Goal: Transaction & Acquisition: Book appointment/travel/reservation

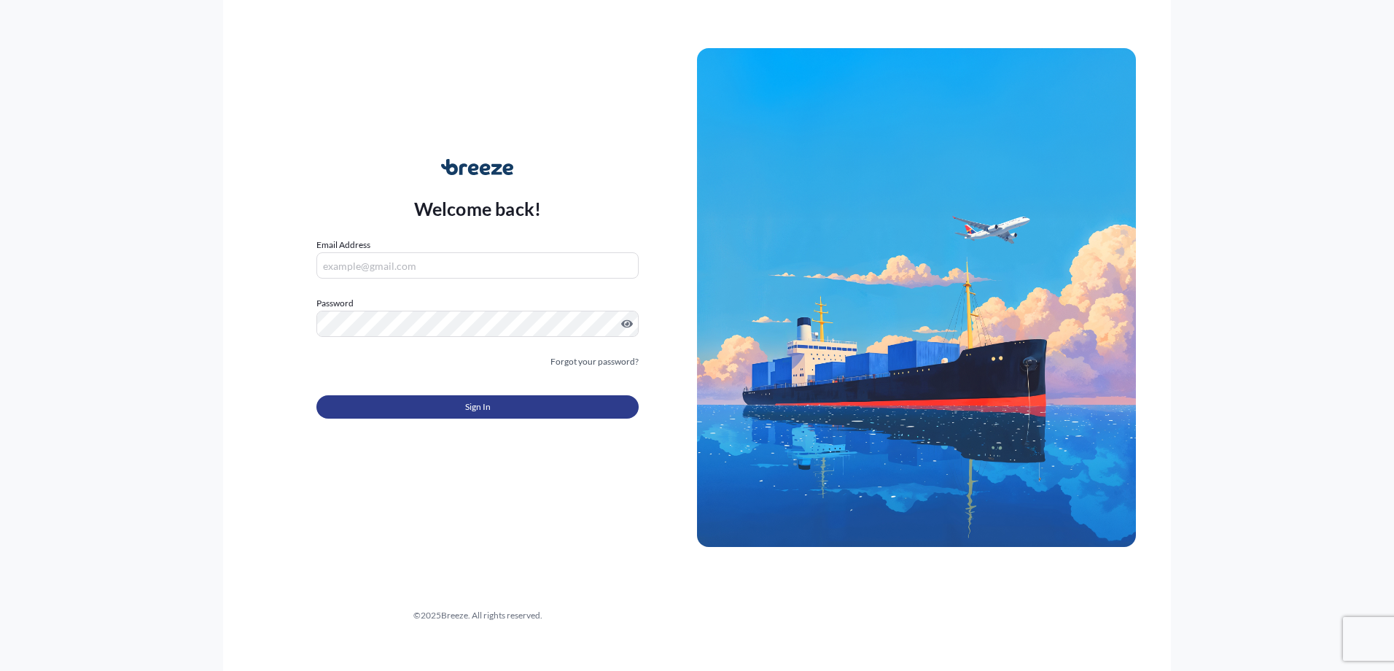
type input "[PERSON_NAME][EMAIL_ADDRESS][DOMAIN_NAME]"
click at [411, 414] on button "Sign In" at bounding box center [477, 406] width 322 height 23
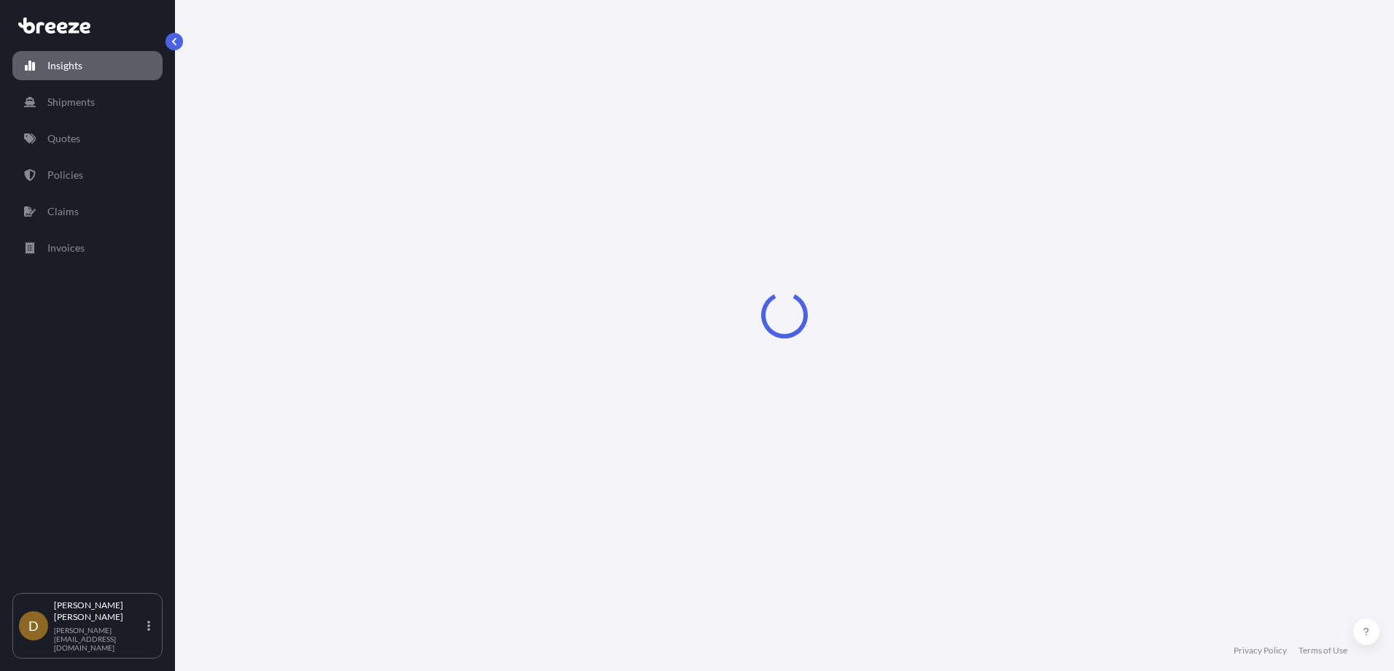
select select "2025"
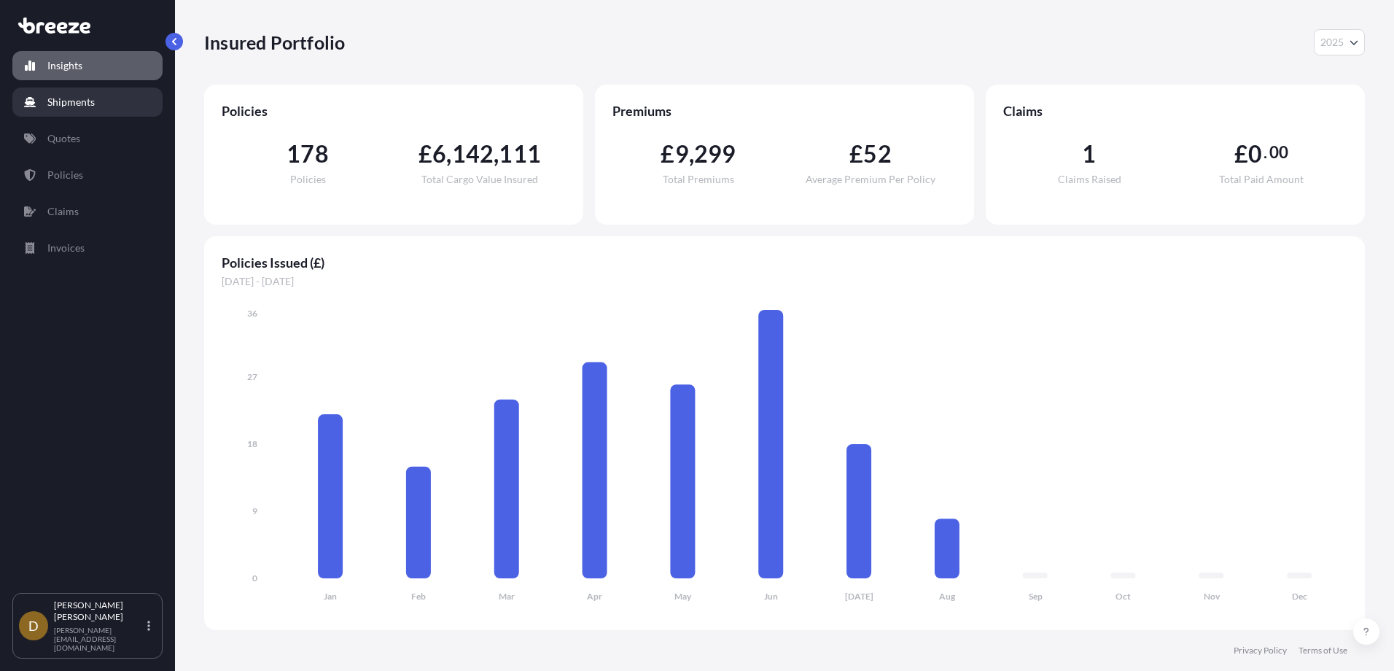
click at [57, 99] on p "Shipments" at bounding box center [70, 102] width 47 height 15
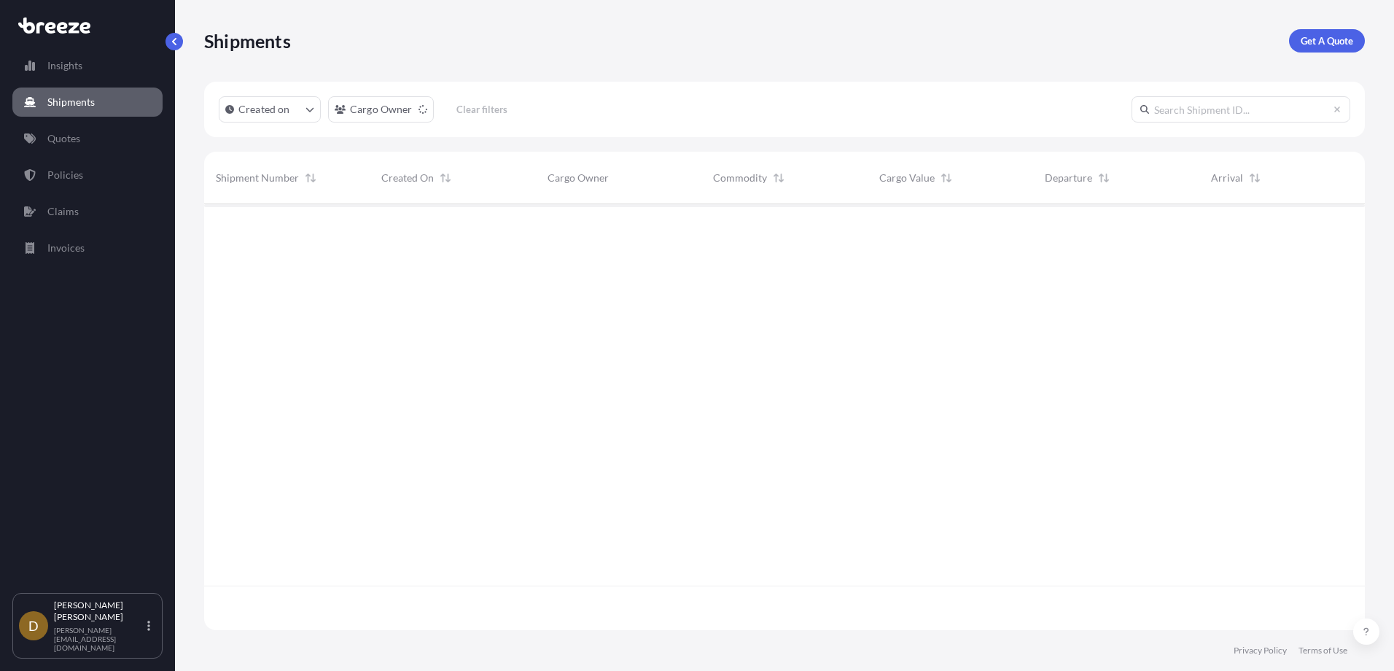
scroll to position [467, 1150]
click at [1326, 42] on p "Get A Quote" at bounding box center [1327, 41] width 52 height 15
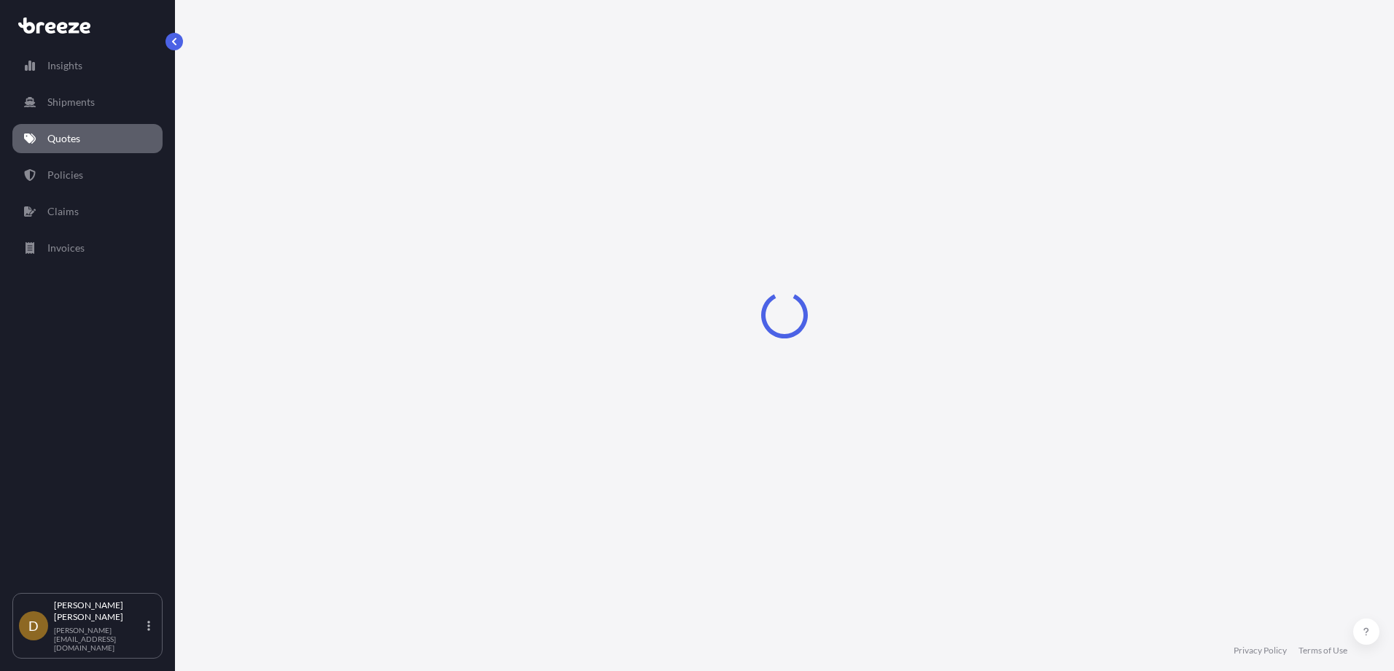
select select "Sea"
select select "1"
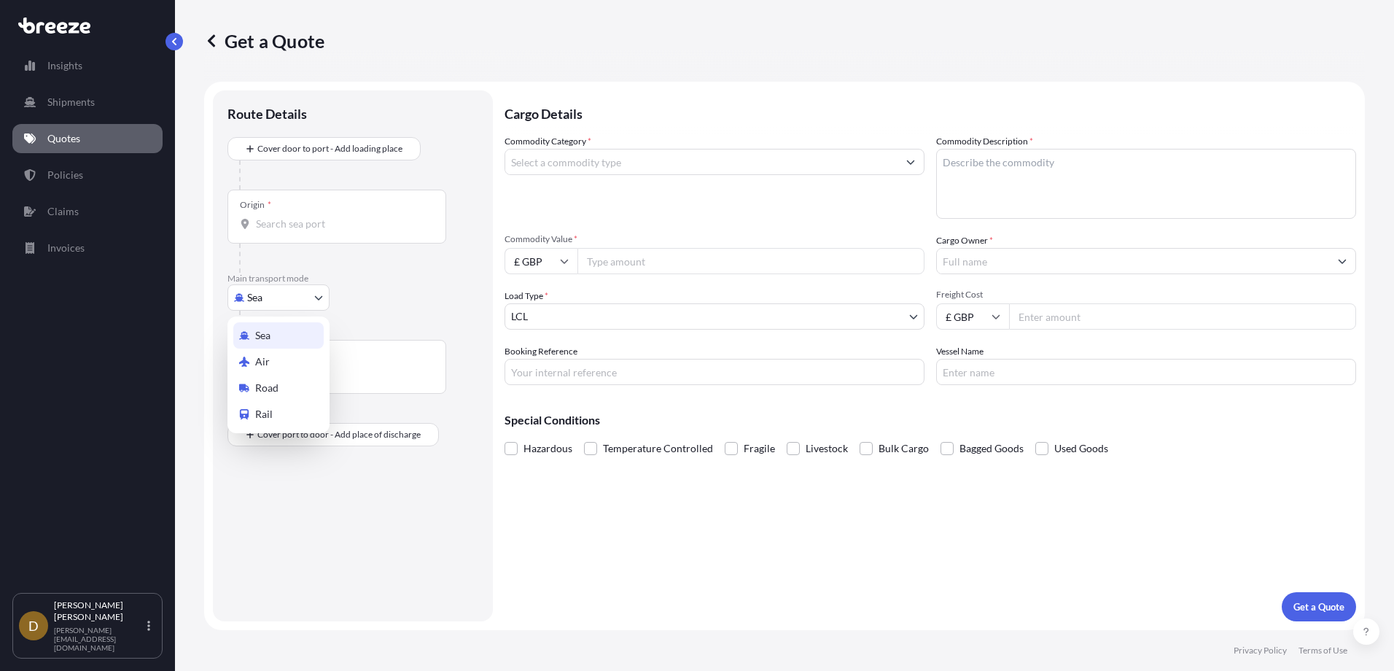
click at [263, 302] on body "Insights Shipments Quotes Policies Claims Invoices D [PERSON_NAME] [PERSON_NAME…" at bounding box center [697, 335] width 1394 height 671
click at [273, 386] on span "Road" at bounding box center [266, 388] width 23 height 15
select select "Road"
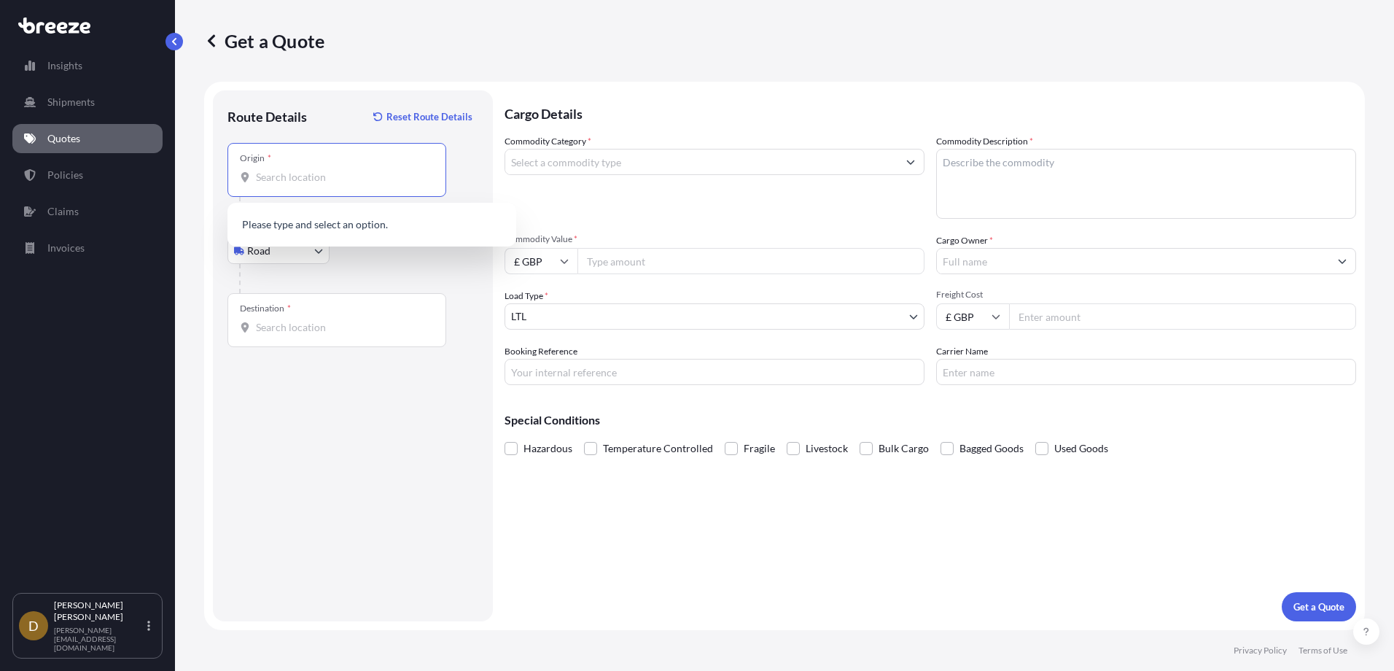
click at [282, 175] on input "Origin *" at bounding box center [342, 177] width 172 height 15
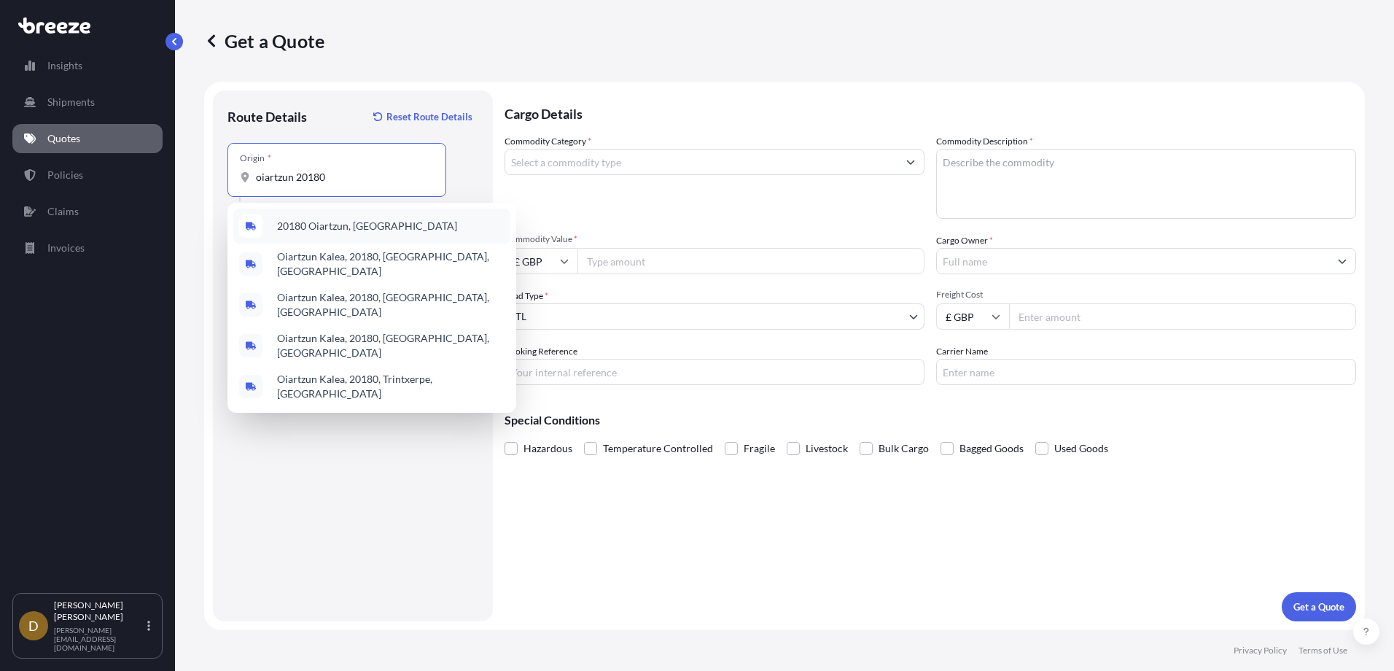
click at [319, 223] on span "20180 Oiartzun, [GEOGRAPHIC_DATA]" at bounding box center [367, 226] width 180 height 15
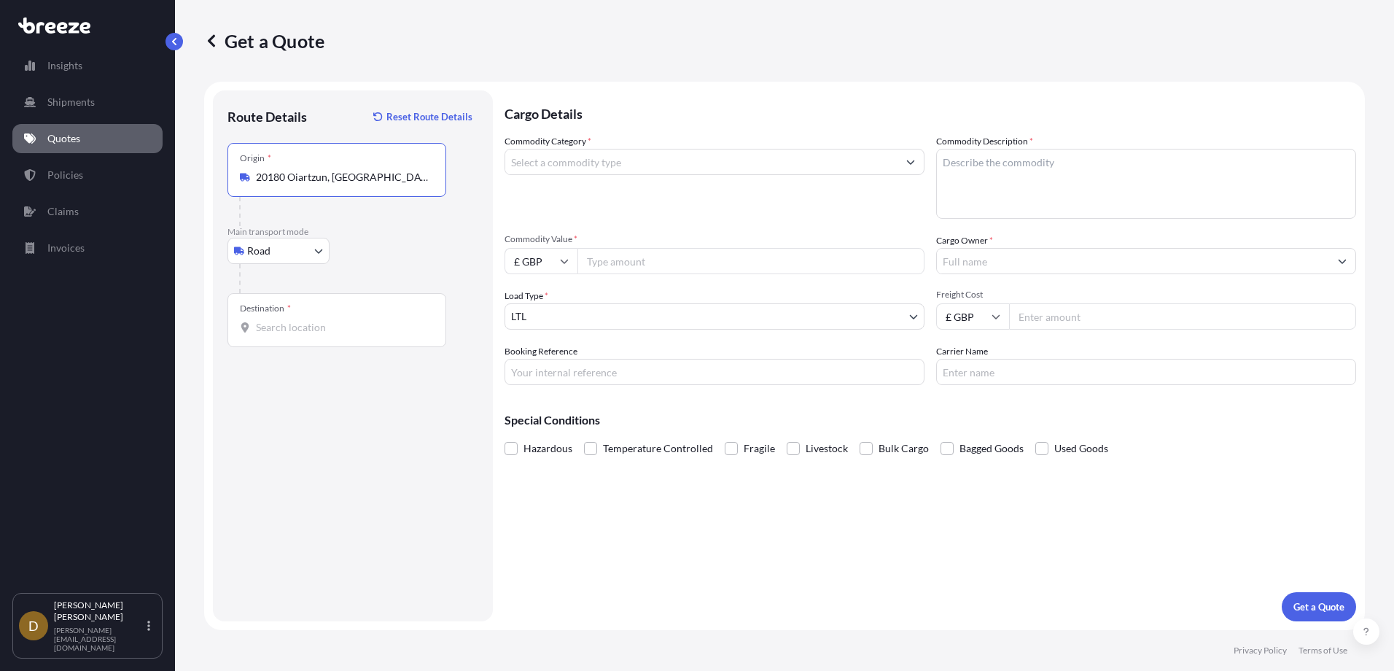
type input "20180 Oiartzun, [GEOGRAPHIC_DATA]"
click at [309, 323] on input "Destination *" at bounding box center [342, 327] width 172 height 15
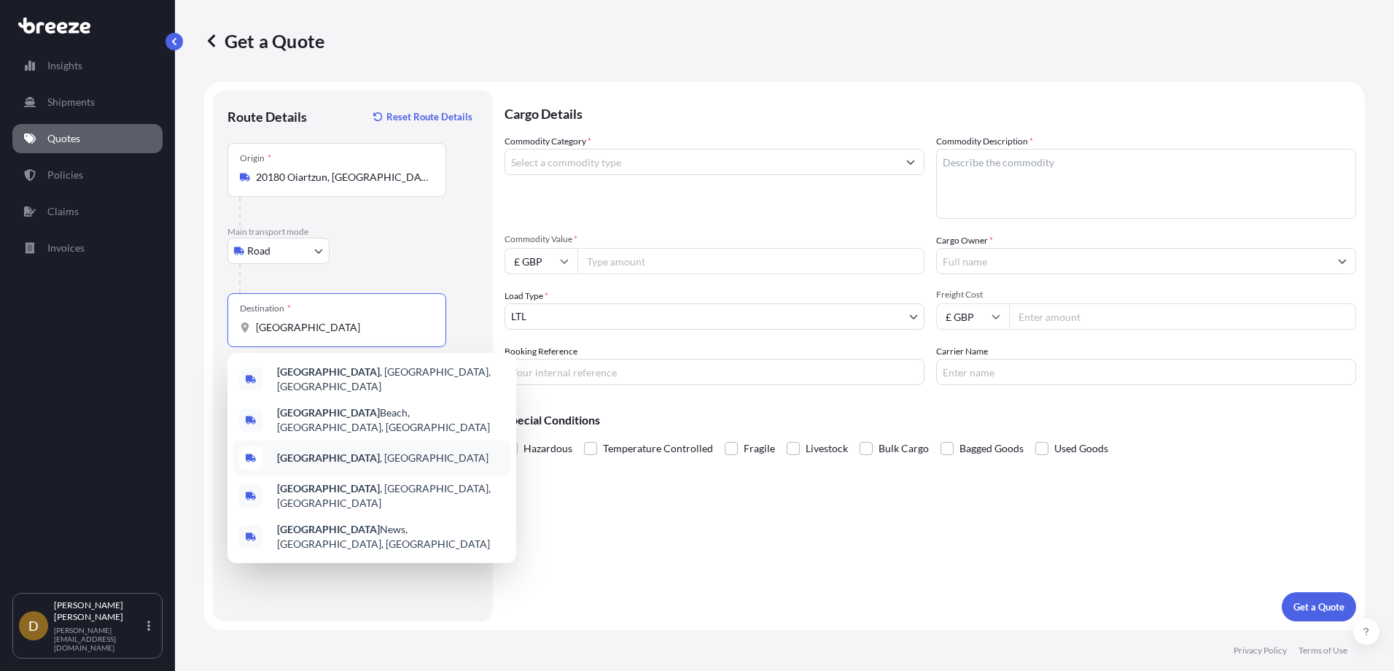
click at [306, 451] on b "[GEOGRAPHIC_DATA]" at bounding box center [328, 457] width 103 height 12
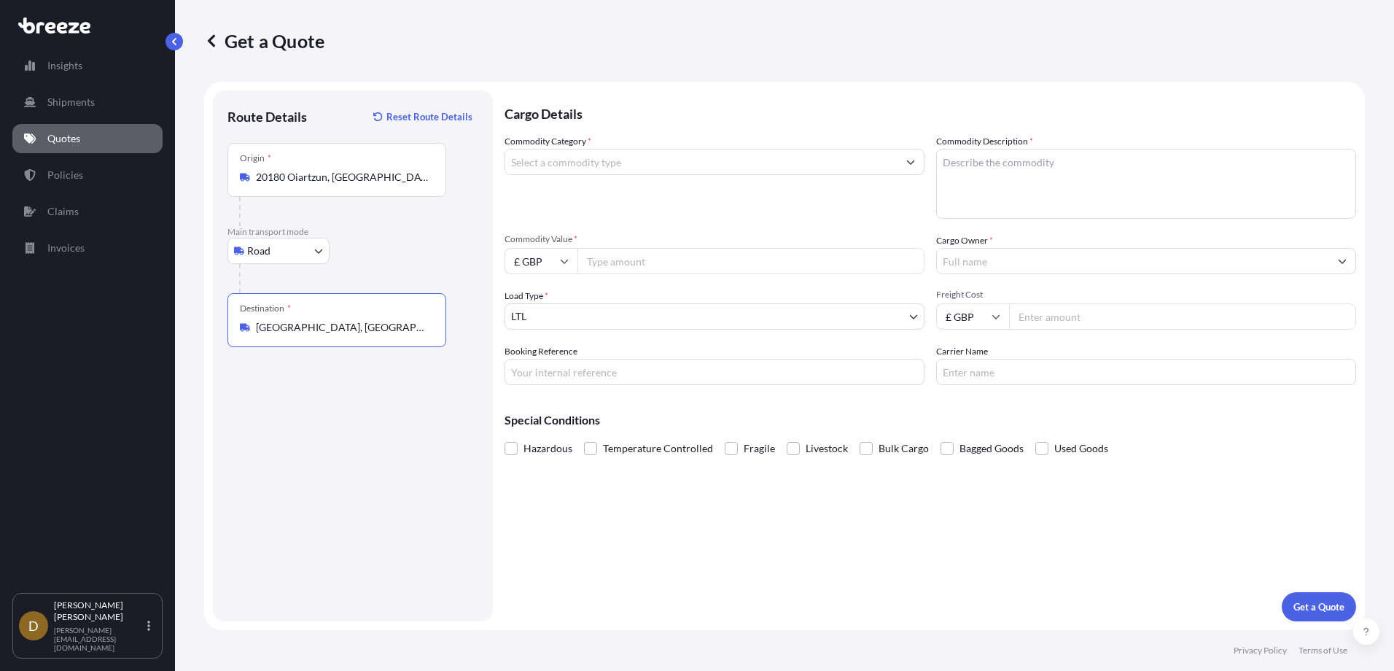
type input "[GEOGRAPHIC_DATA], [GEOGRAPHIC_DATA]"
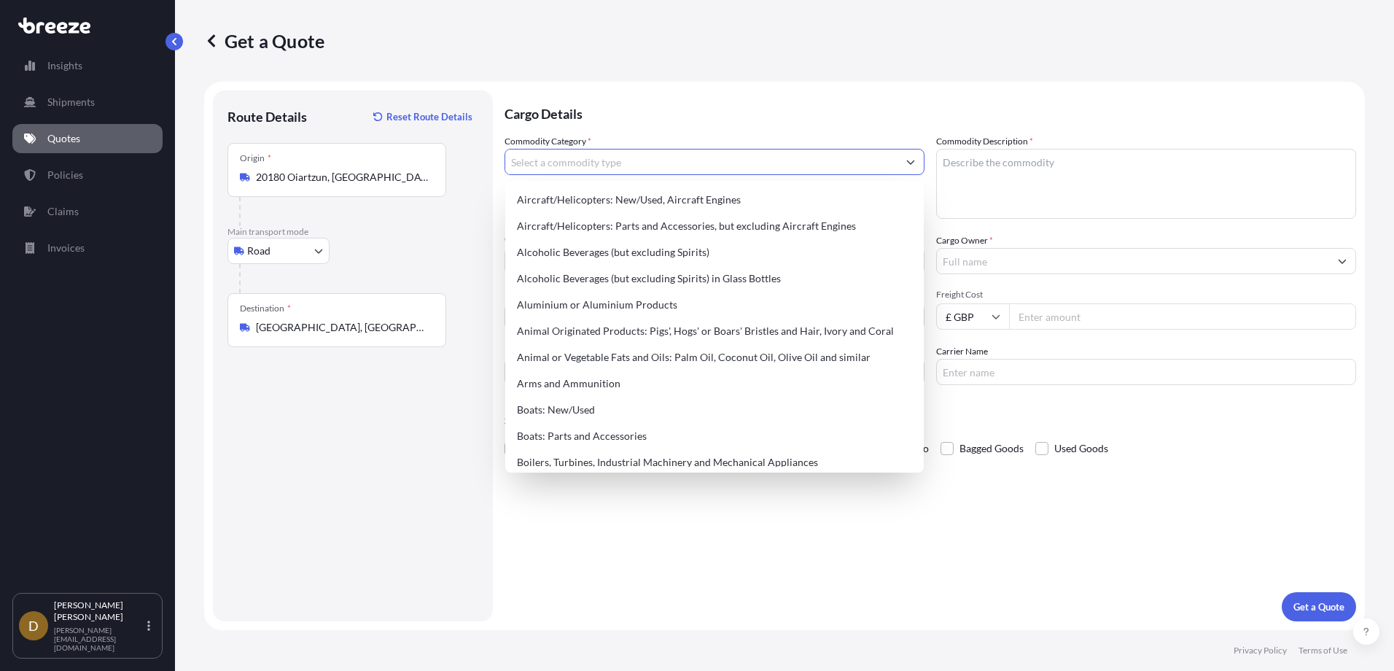
click at [647, 163] on input "Commodity Category *" at bounding box center [701, 162] width 392 height 26
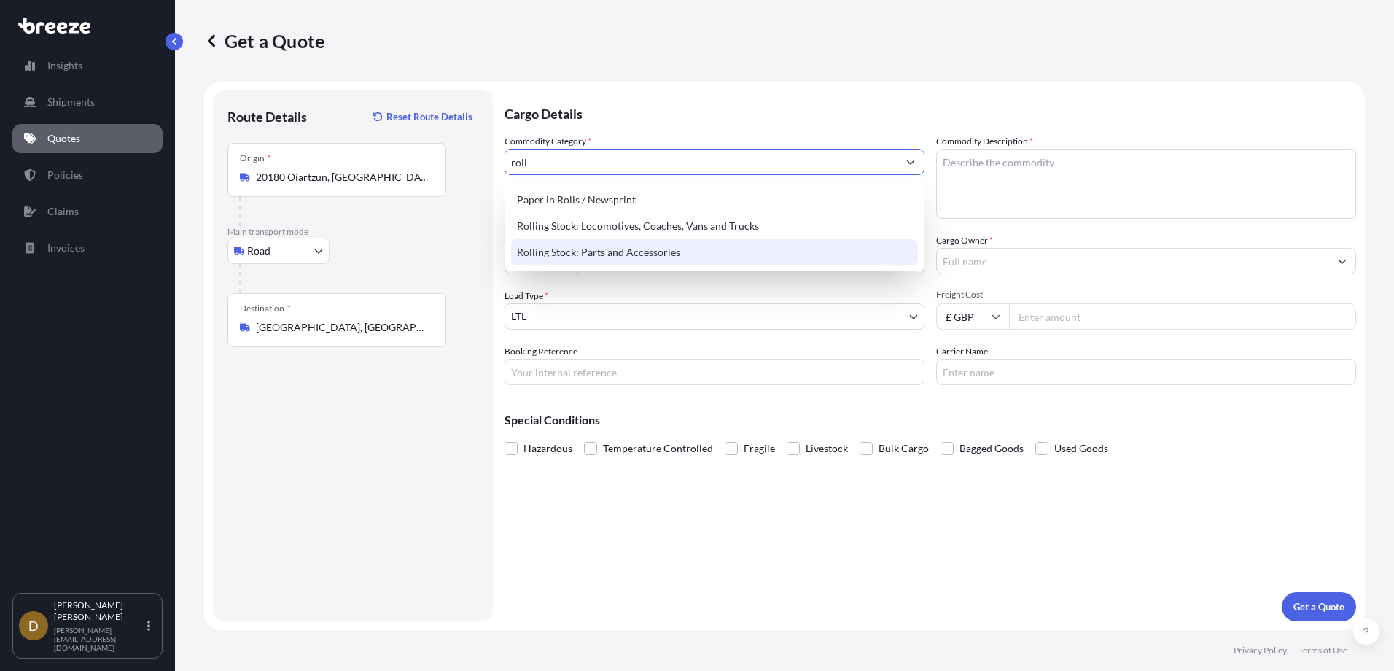
click at [618, 252] on div "Rolling Stock: Parts and Accessories" at bounding box center [714, 252] width 407 height 26
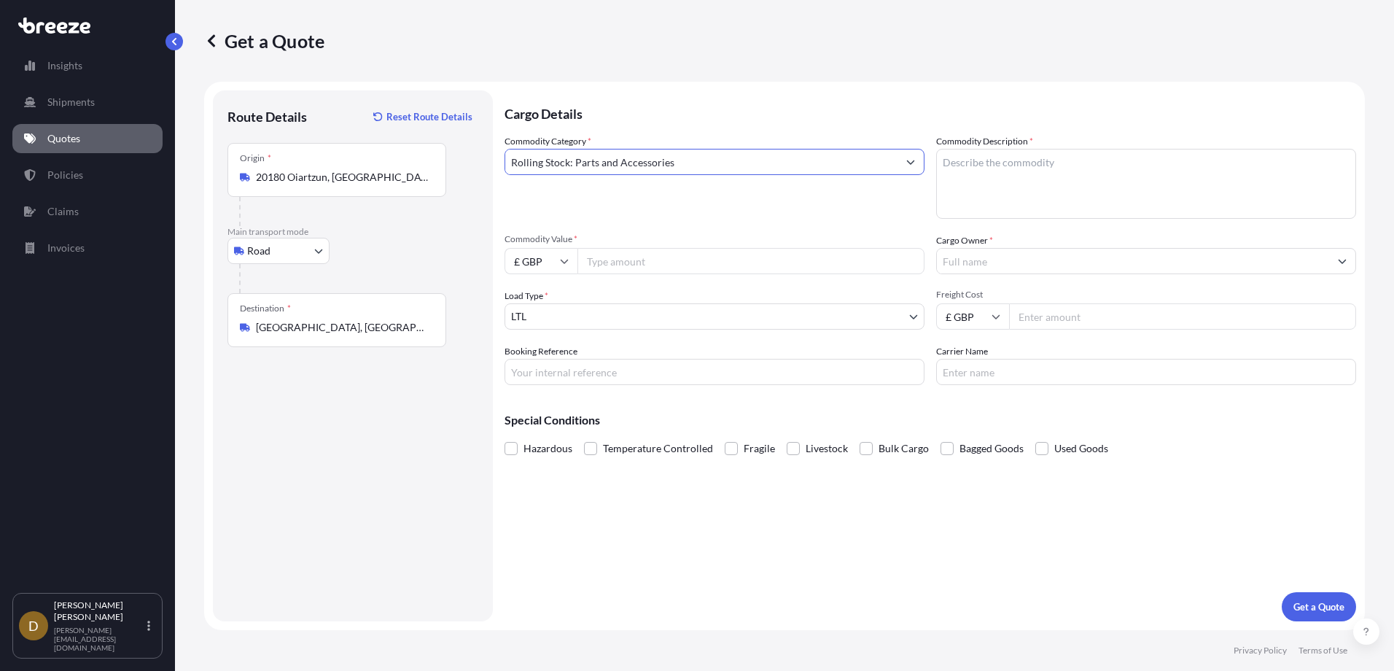
type input "Rolling Stock: Parts and Accessories"
click at [1003, 176] on textarea "Commodity Description *" at bounding box center [1146, 184] width 420 height 70
type textarea "Train Parts"
click at [645, 265] on input "Commodity Value *" at bounding box center [750, 261] width 347 height 26
type input "7"
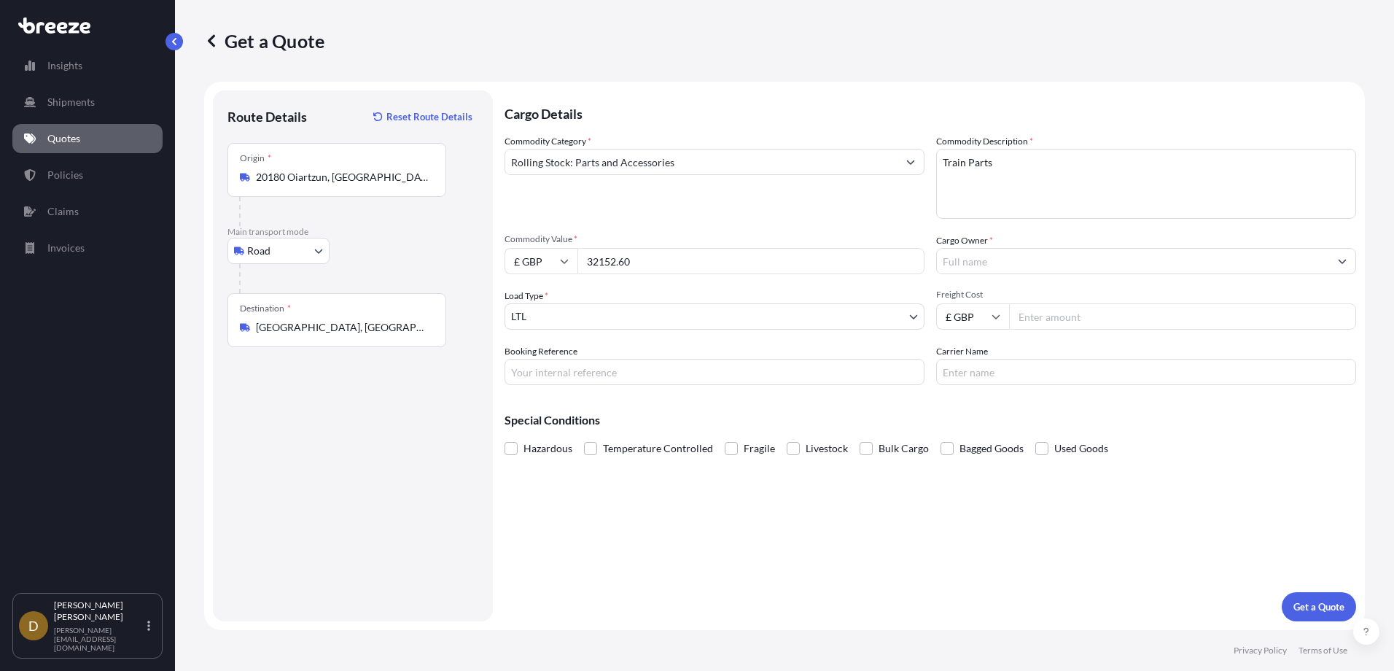
type input "32152.60"
click at [556, 258] on input "£ GBP" at bounding box center [541, 261] width 73 height 26
click at [531, 304] on div "€ EUR" at bounding box center [540, 301] width 61 height 28
type input "€ EUR"
click at [975, 259] on input "Cargo Owner *" at bounding box center [1133, 261] width 392 height 26
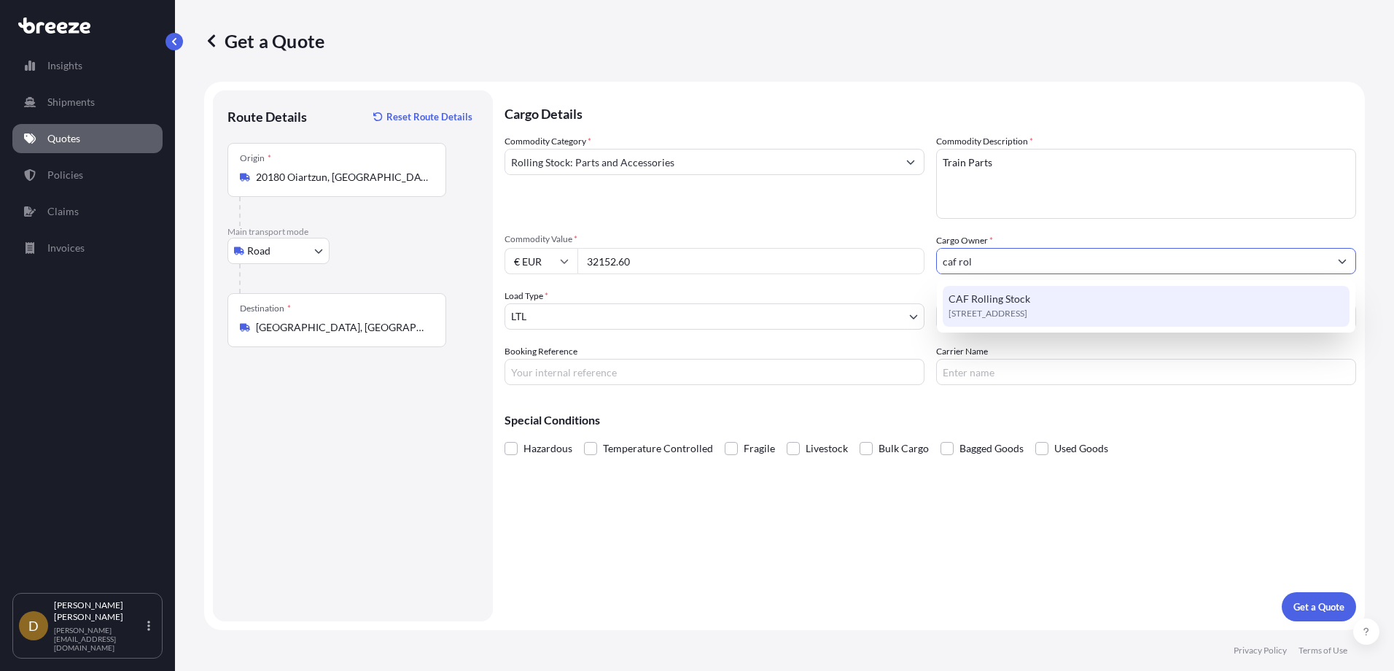
click at [1000, 316] on span "[STREET_ADDRESS]" at bounding box center [988, 313] width 79 height 15
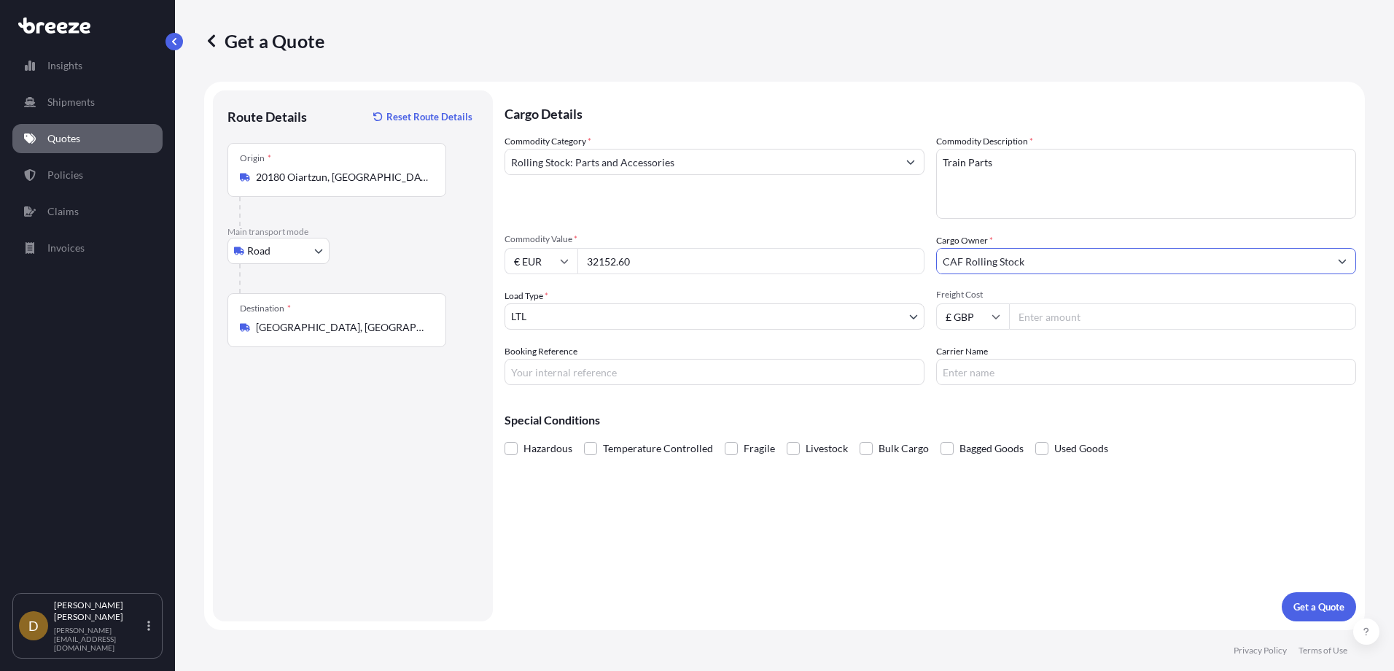
type input "CAF Rolling Stock"
click at [1047, 316] on input "Freight Cost" at bounding box center [1182, 316] width 347 height 26
type input "2525.00"
type input "HI85044"
type input "a"
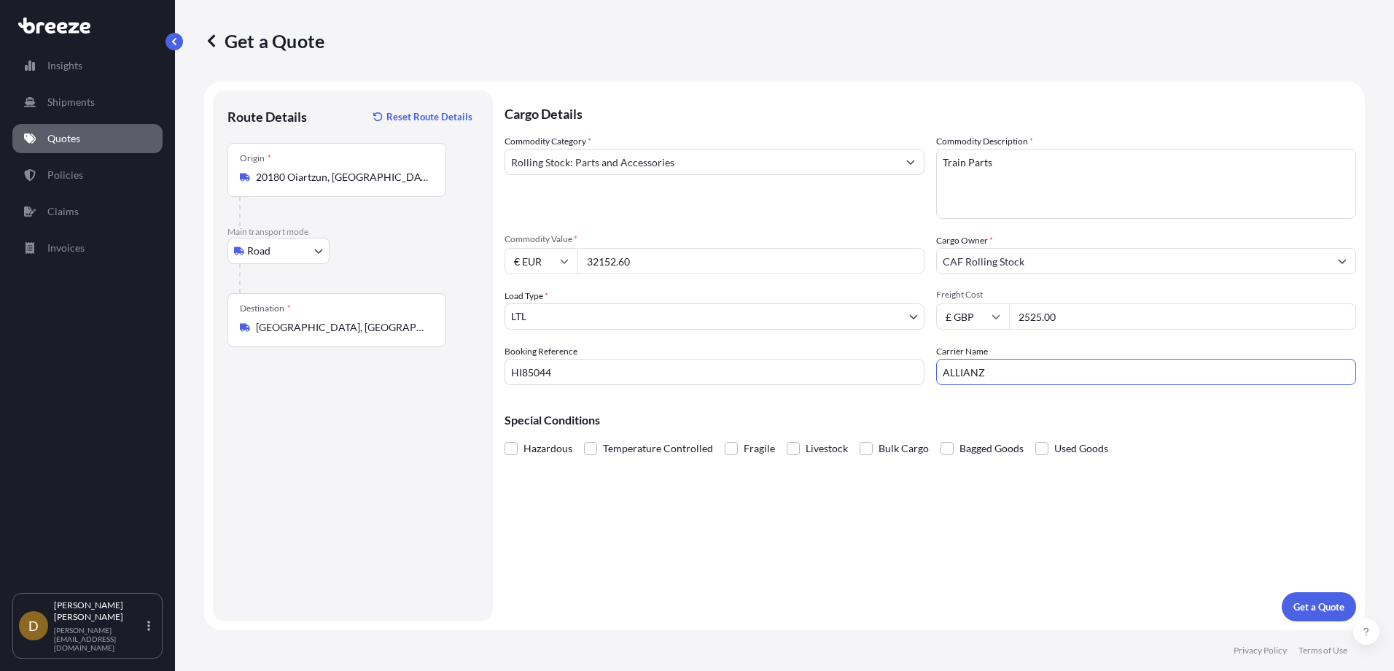
click at [1014, 370] on input "ALLIANZ" at bounding box center [1146, 372] width 420 height 26
type input "ALLIANZ LOGISTICS"
click at [1318, 608] on p "Get a Quote" at bounding box center [1318, 606] width 51 height 15
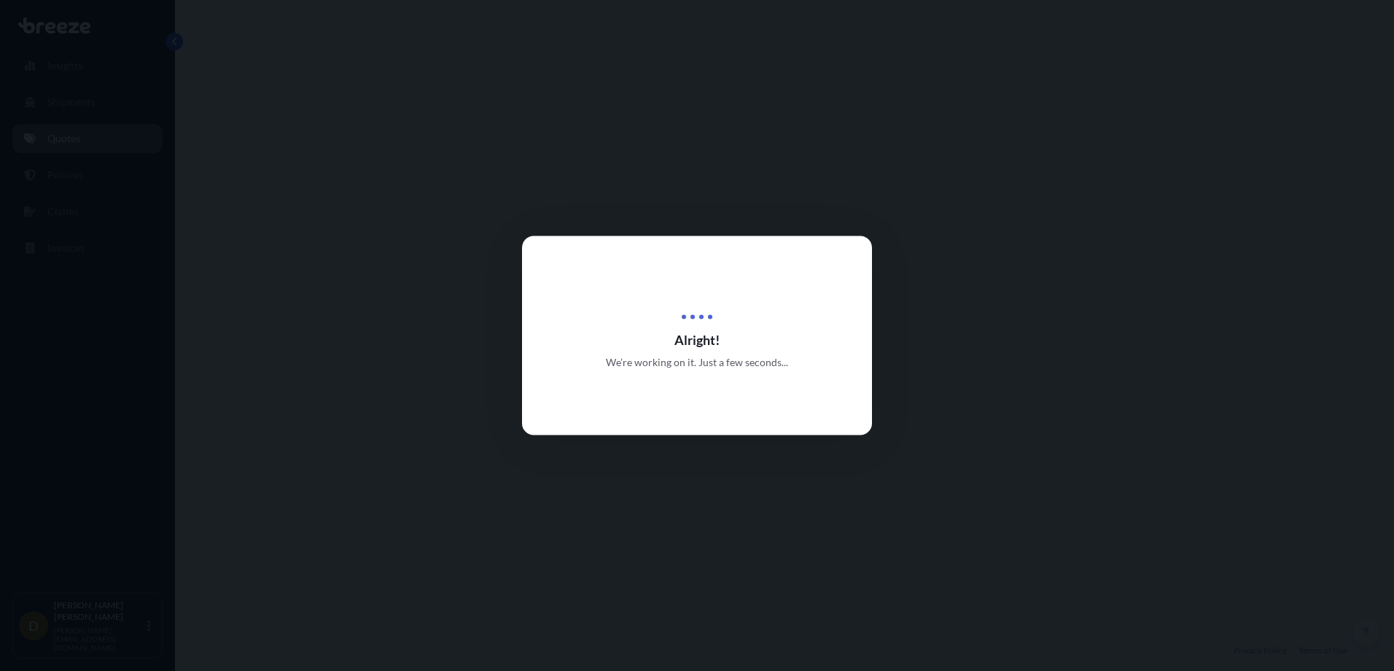
select select "Road"
select select "1"
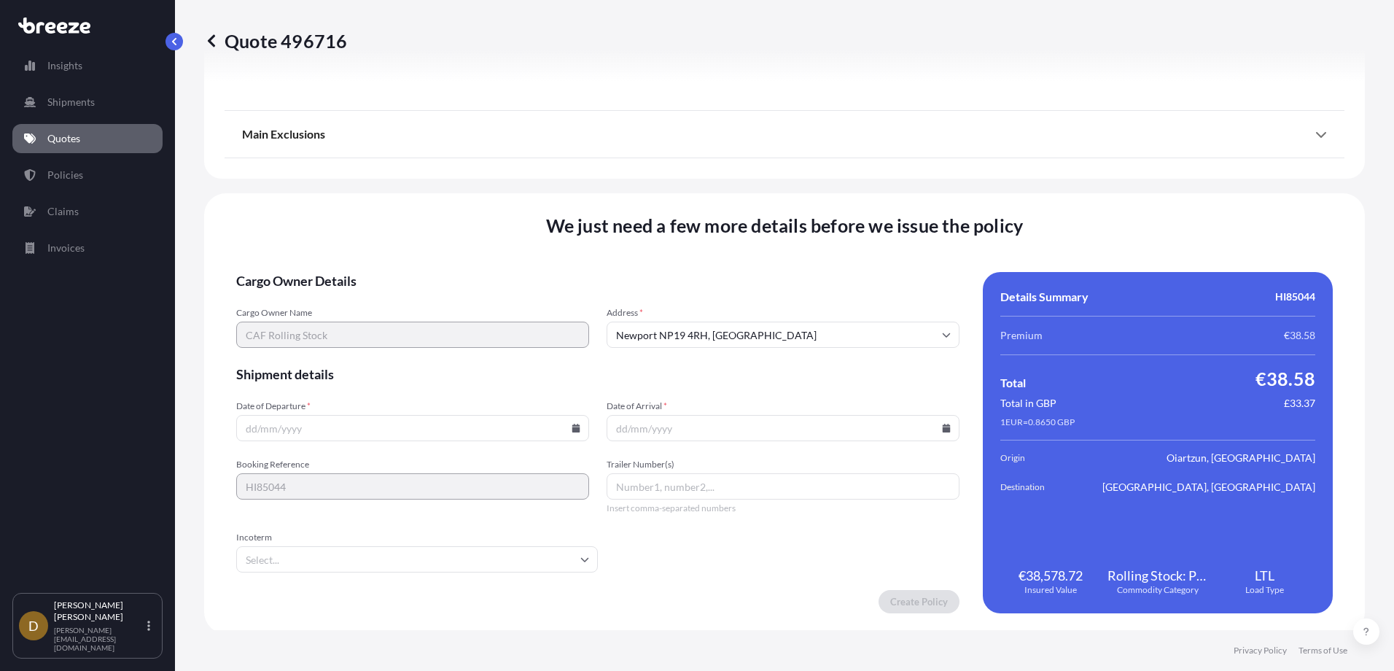
scroll to position [1643, 0]
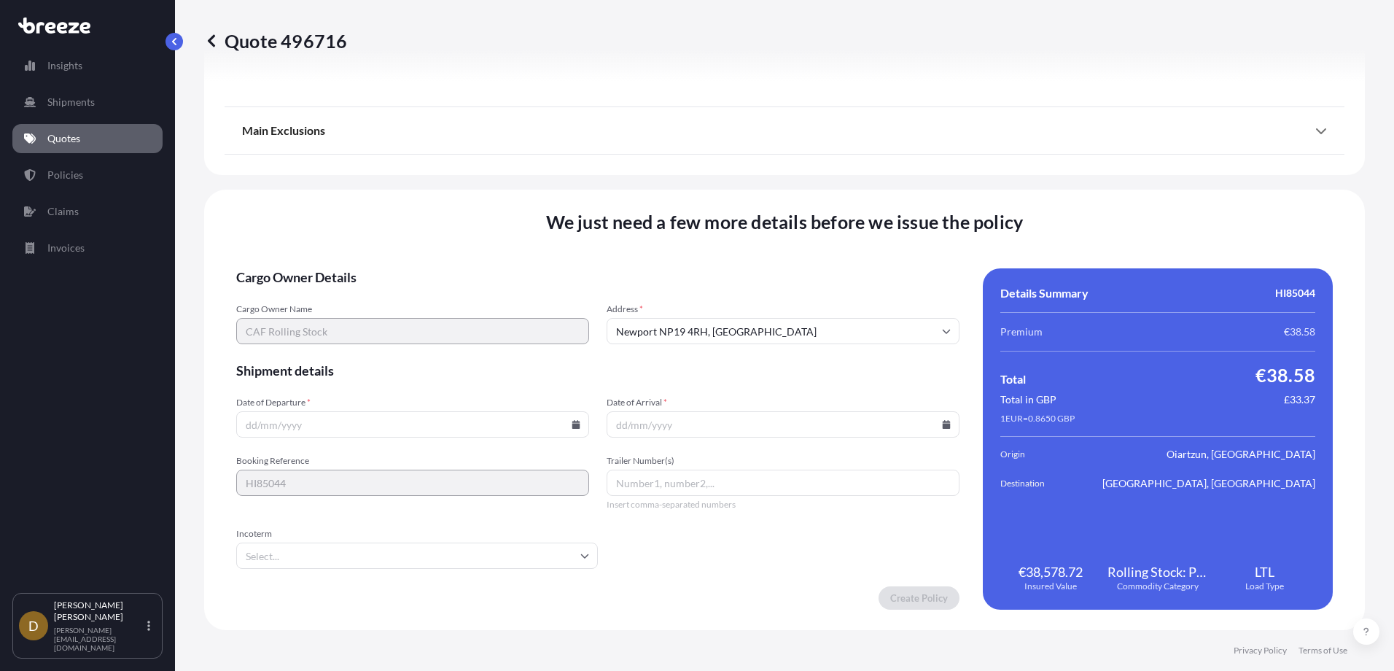
click at [582, 425] on input "Date of Departure *" at bounding box center [412, 424] width 353 height 26
click at [572, 423] on icon at bounding box center [576, 424] width 9 height 9
click at [378, 293] on button "13" at bounding box center [376, 294] width 23 height 23
type input "[DATE]"
click at [943, 426] on icon at bounding box center [947, 424] width 8 height 9
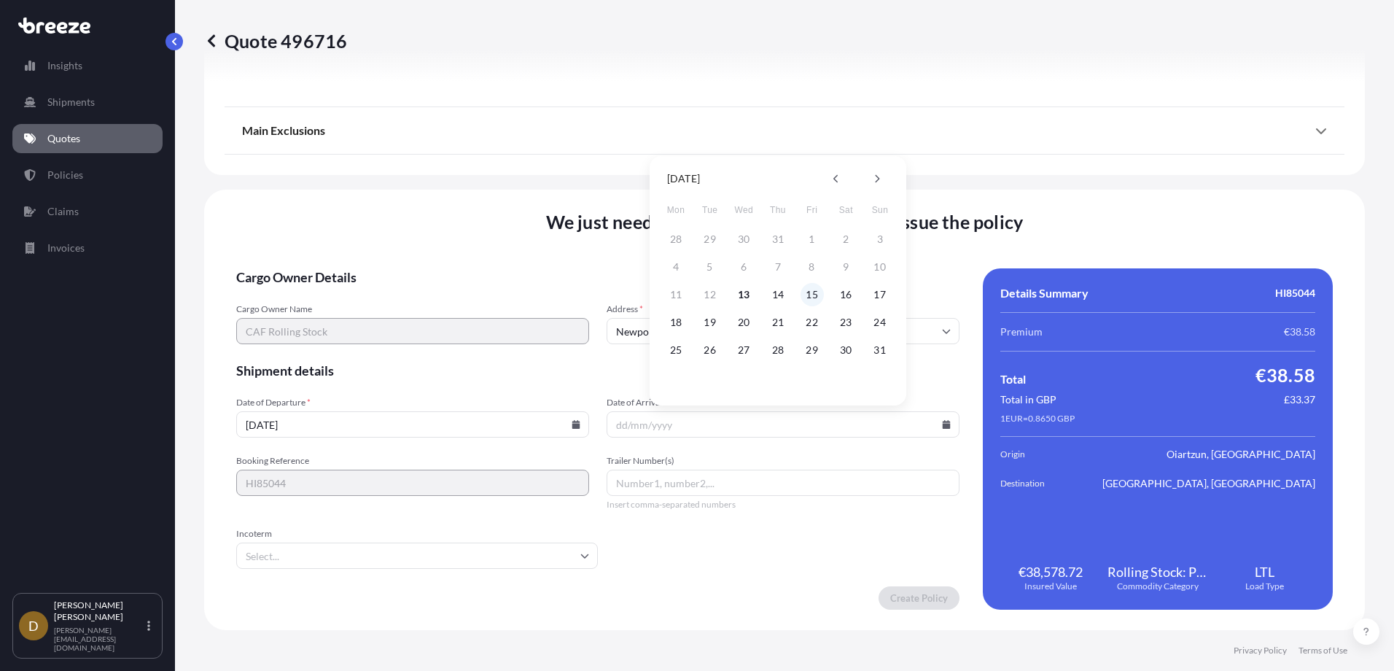
click at [812, 295] on button "15" at bounding box center [812, 294] width 23 height 23
type input "[DATE]"
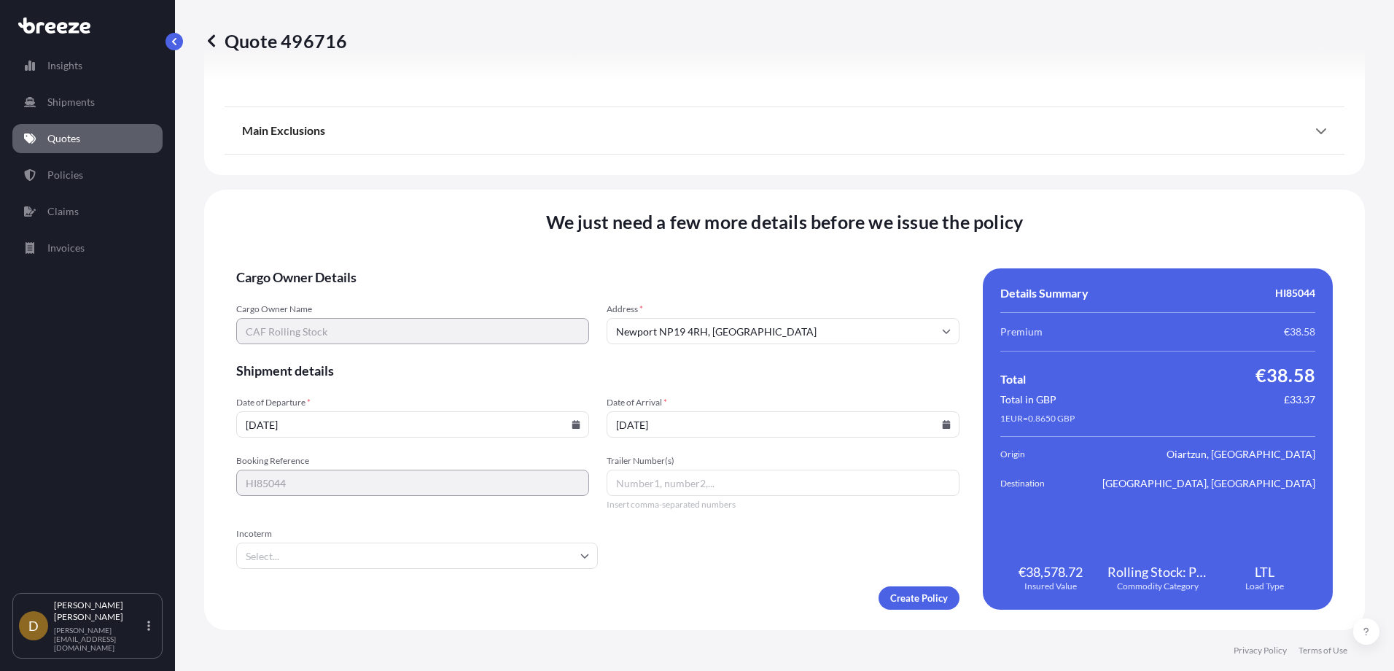
click at [635, 480] on input "Trailer Number(s)" at bounding box center [783, 483] width 353 height 26
paste input "CB8679TB"
type input "CB8679TB"
type input "x"
type input "fca"
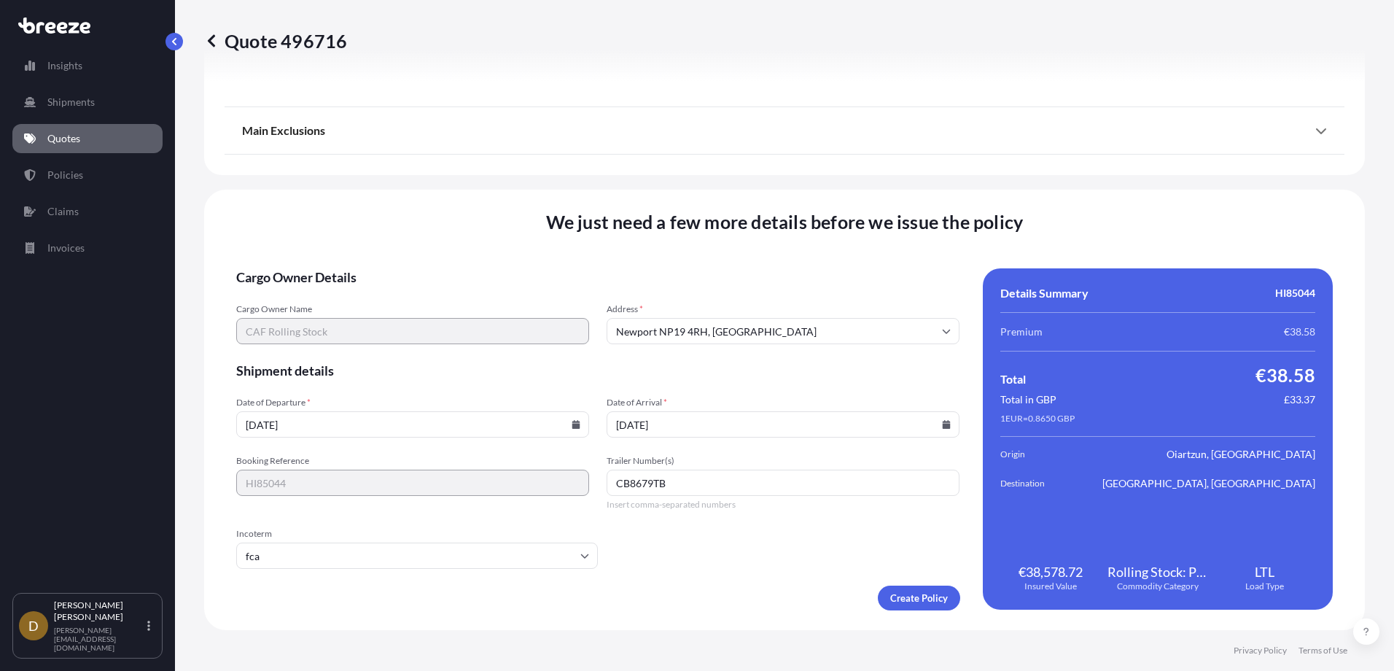
click at [569, 556] on input "fca" at bounding box center [417, 555] width 362 height 26
click at [297, 595] on li "FCA" at bounding box center [415, 594] width 346 height 28
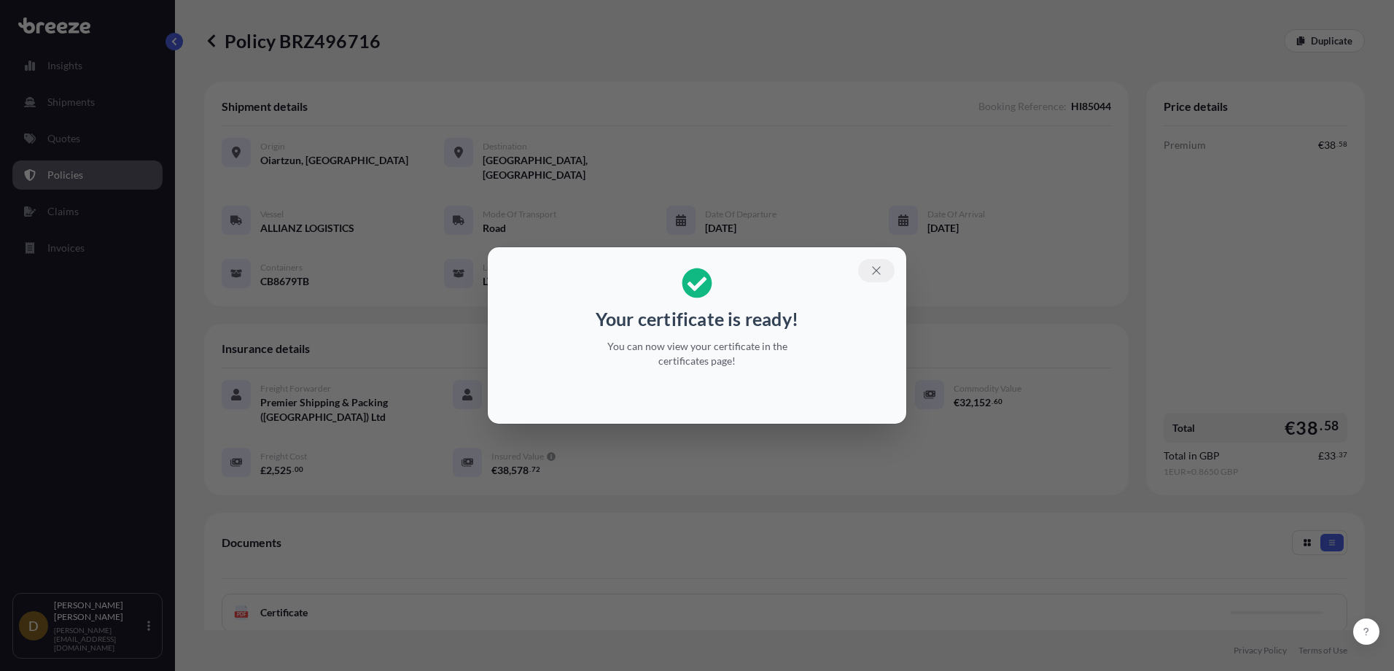
click at [874, 267] on icon "button" at bounding box center [876, 270] width 13 height 13
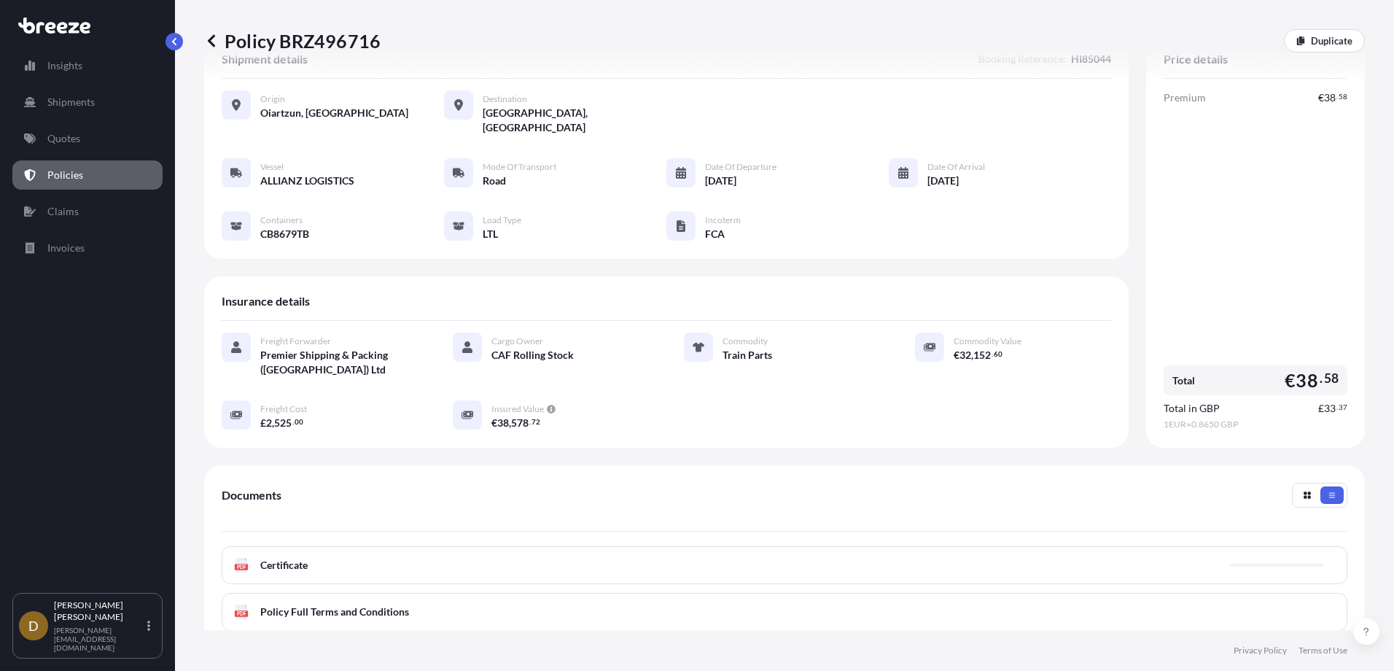
scroll to position [73, 0]
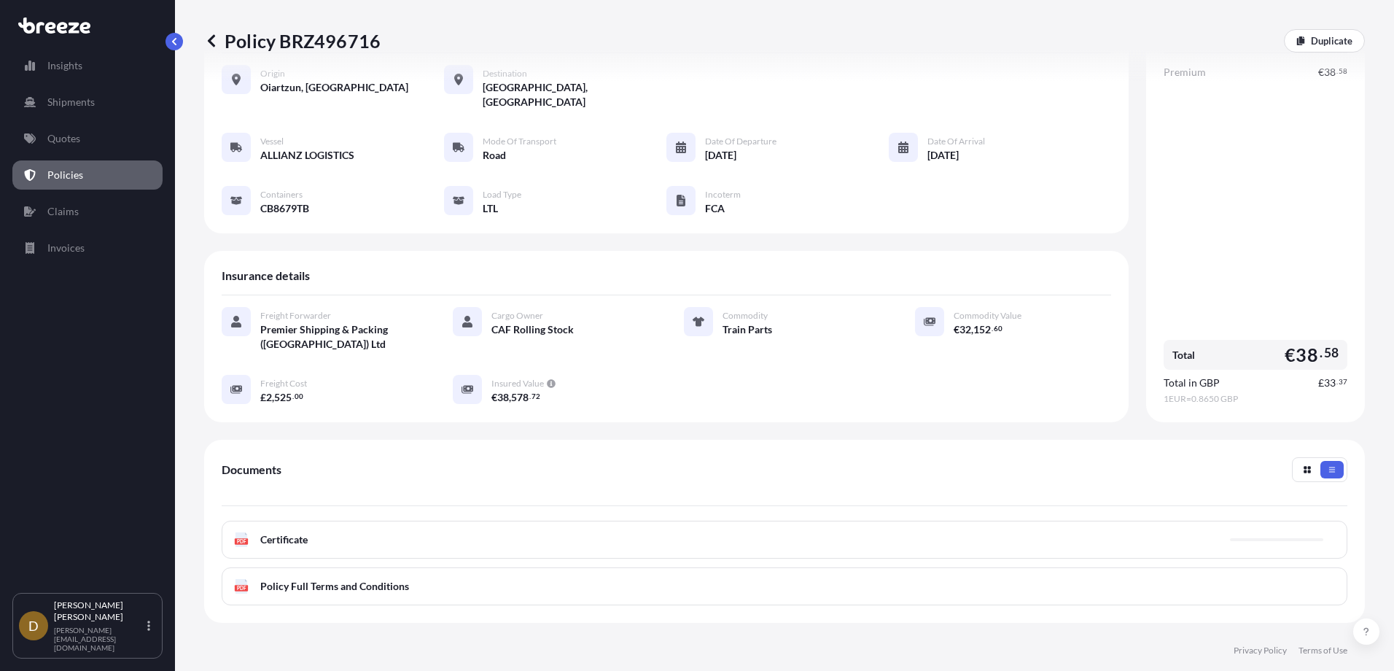
click at [1153, 526] on div "PDF Certificate" at bounding box center [785, 540] width 1126 height 38
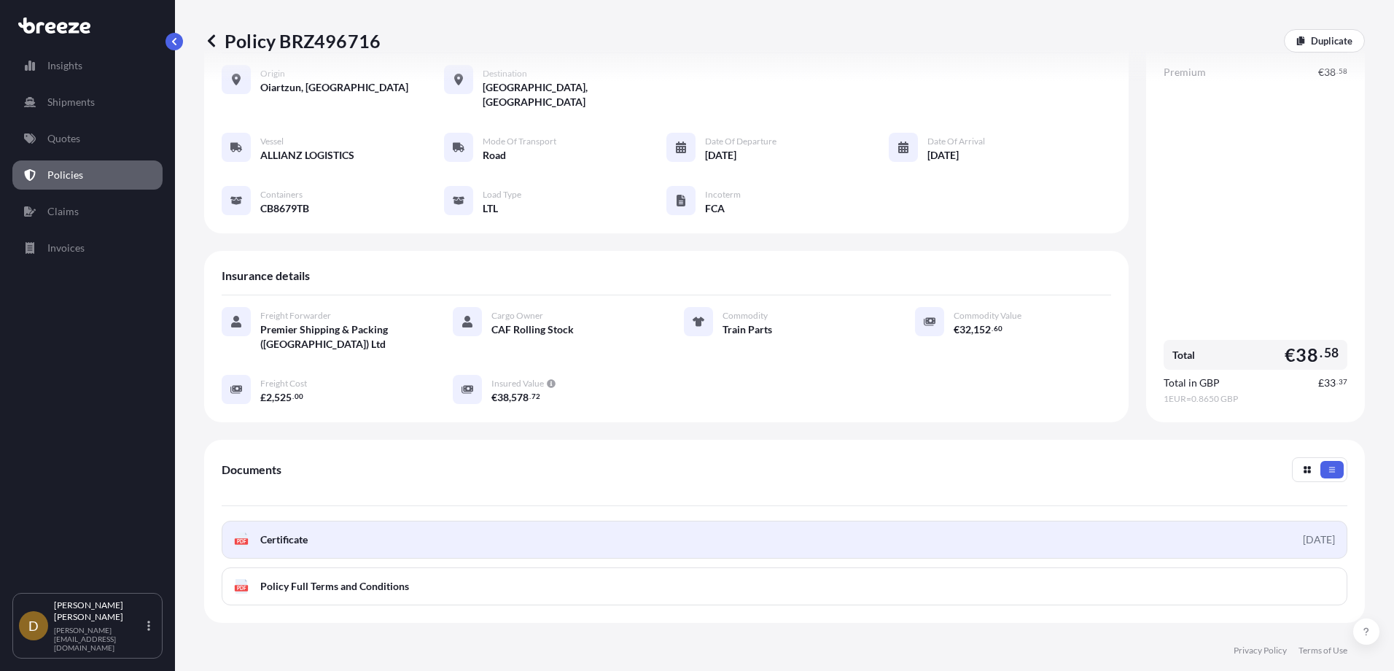
click at [645, 521] on link "PDF Certificate [DATE]" at bounding box center [785, 540] width 1126 height 38
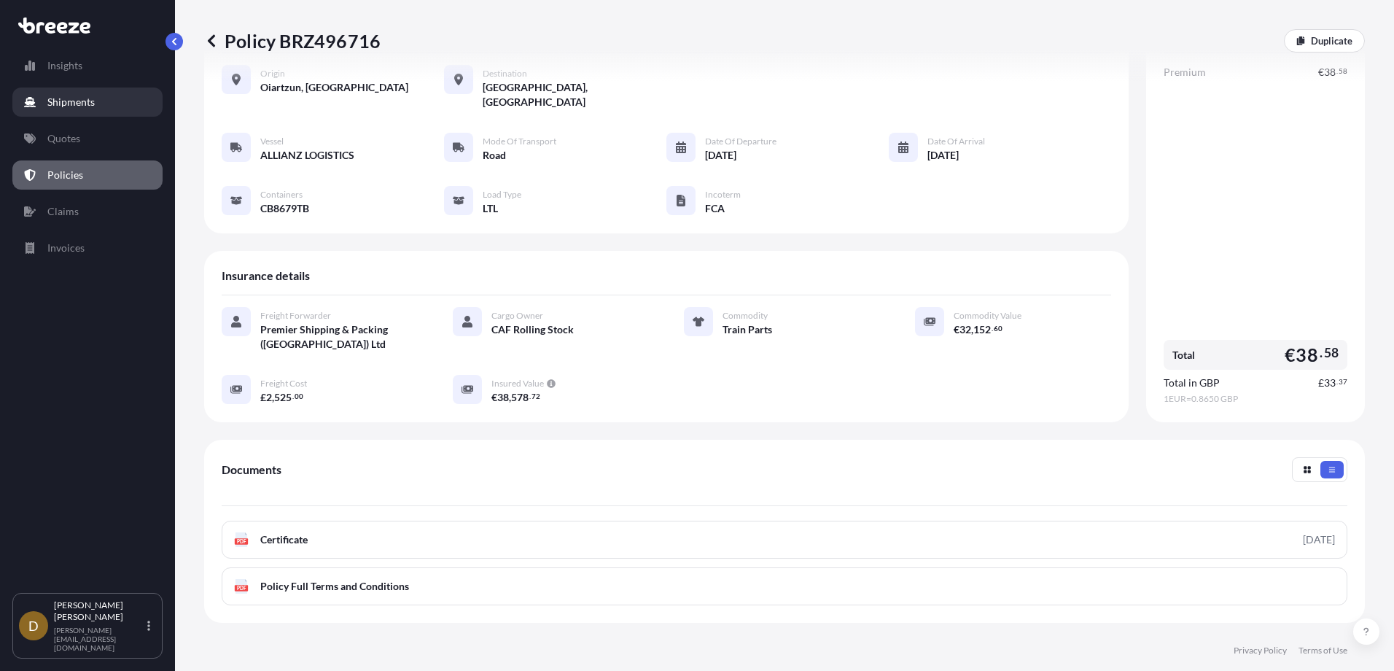
click at [63, 104] on p "Shipments" at bounding box center [70, 102] width 47 height 15
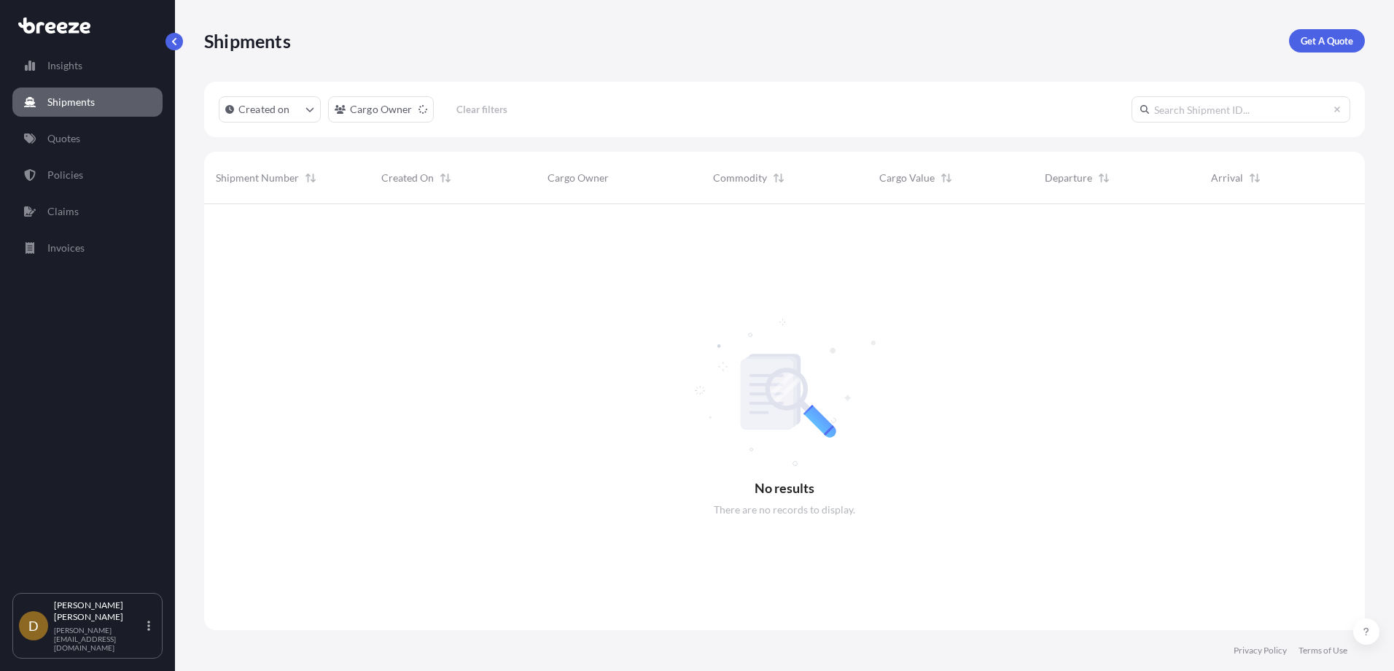
scroll to position [467, 1150]
click at [1318, 42] on p "Get A Quote" at bounding box center [1327, 41] width 52 height 15
select select "Sea"
select select "1"
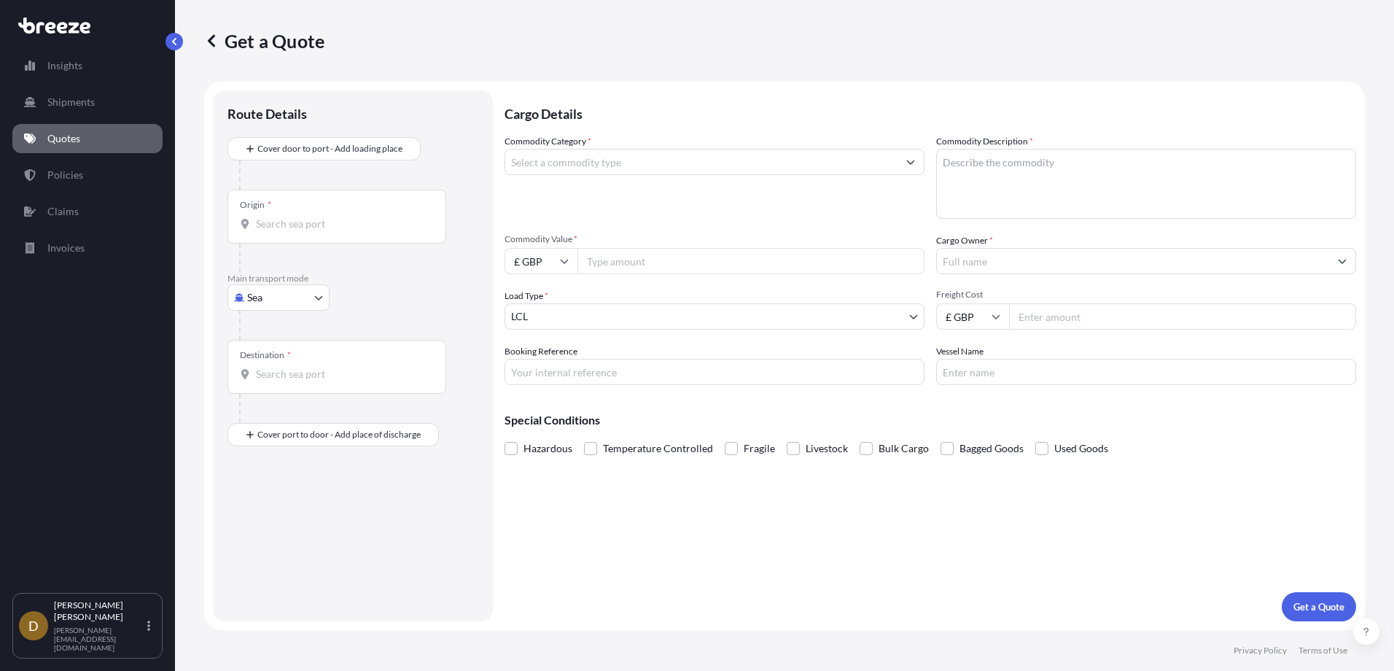
click at [251, 297] on body "Insights Shipments Quotes Policies Claims Invoices D [PERSON_NAME] [PERSON_NAME…" at bounding box center [697, 335] width 1394 height 671
click at [271, 389] on span "Road" at bounding box center [266, 388] width 23 height 15
select select "Road"
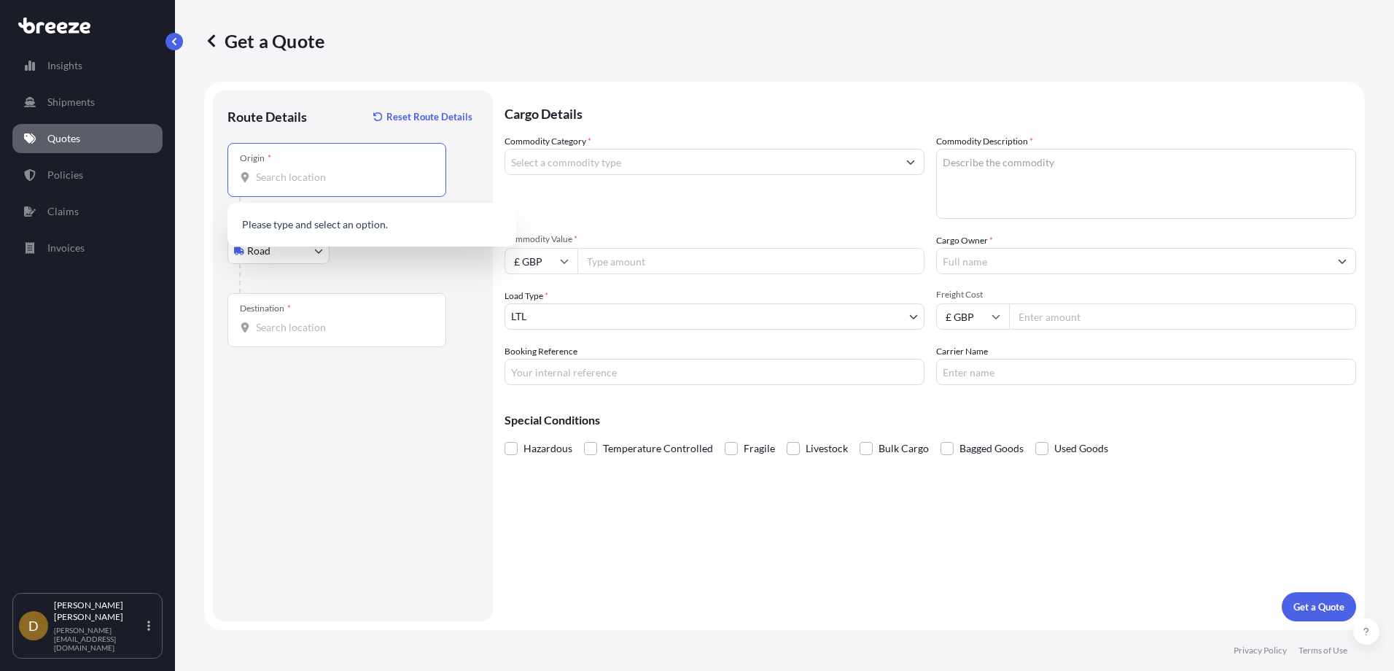
click at [314, 181] on input "Origin *" at bounding box center [342, 177] width 172 height 15
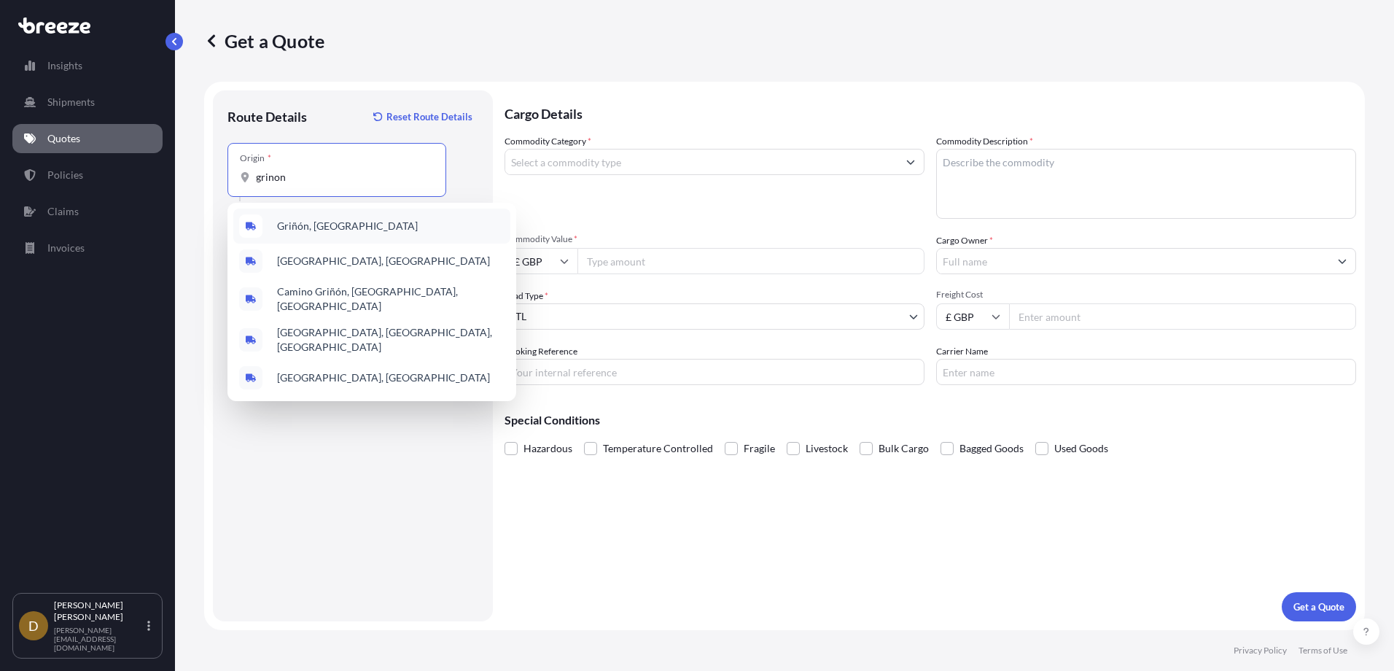
click at [304, 220] on span "Griñón, [GEOGRAPHIC_DATA]" at bounding box center [347, 226] width 141 height 15
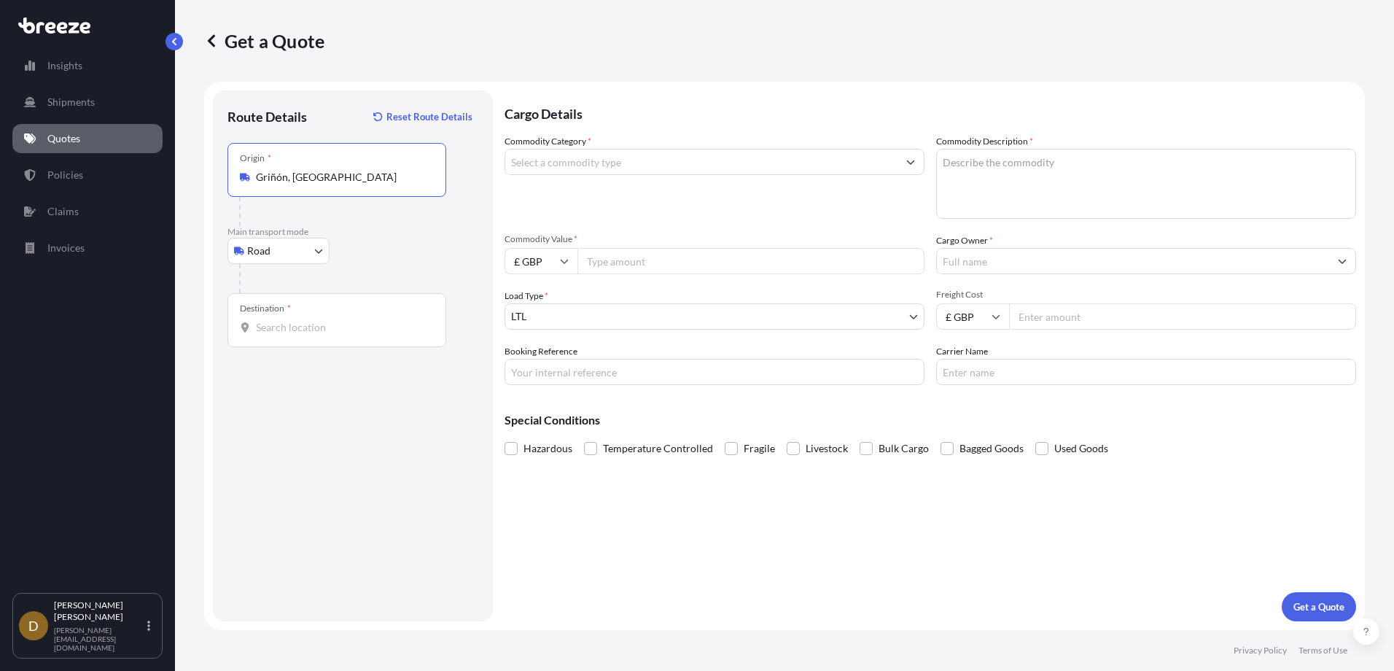
type input "Griñón, [GEOGRAPHIC_DATA]"
click at [297, 326] on input "Destination *" at bounding box center [342, 327] width 172 height 15
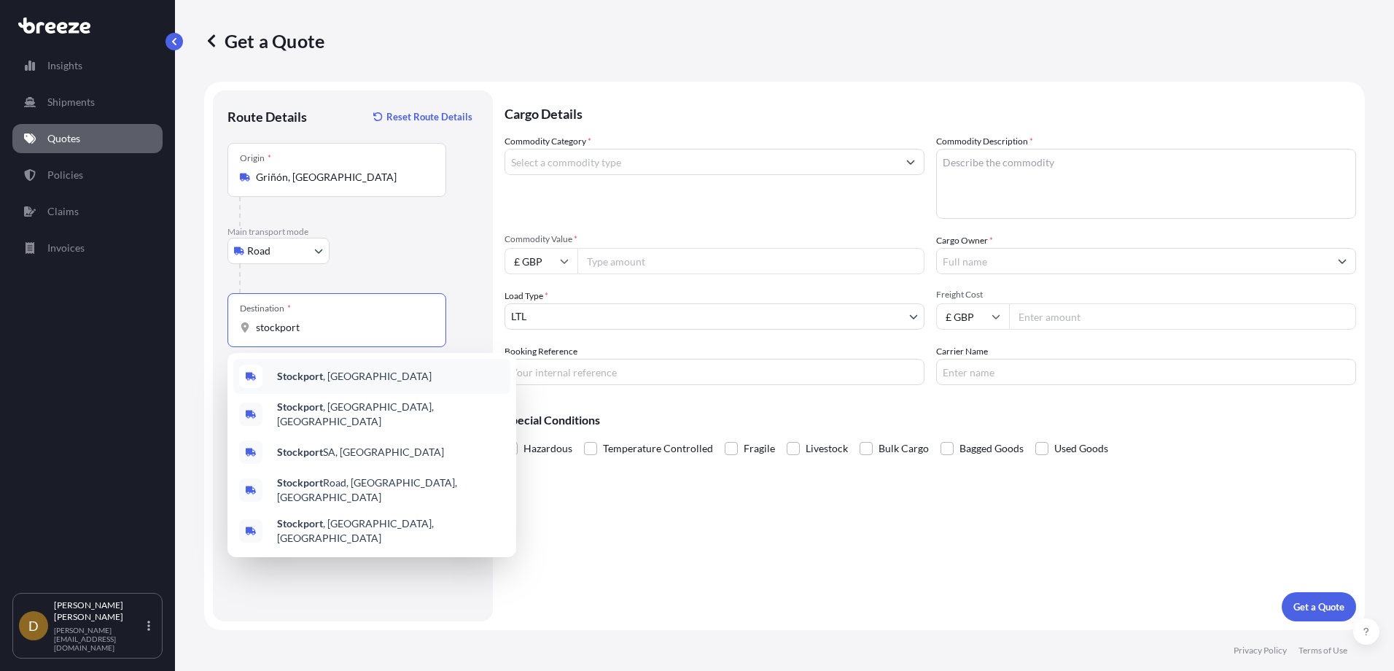
click at [307, 381] on b "Stockport" at bounding box center [300, 376] width 46 height 12
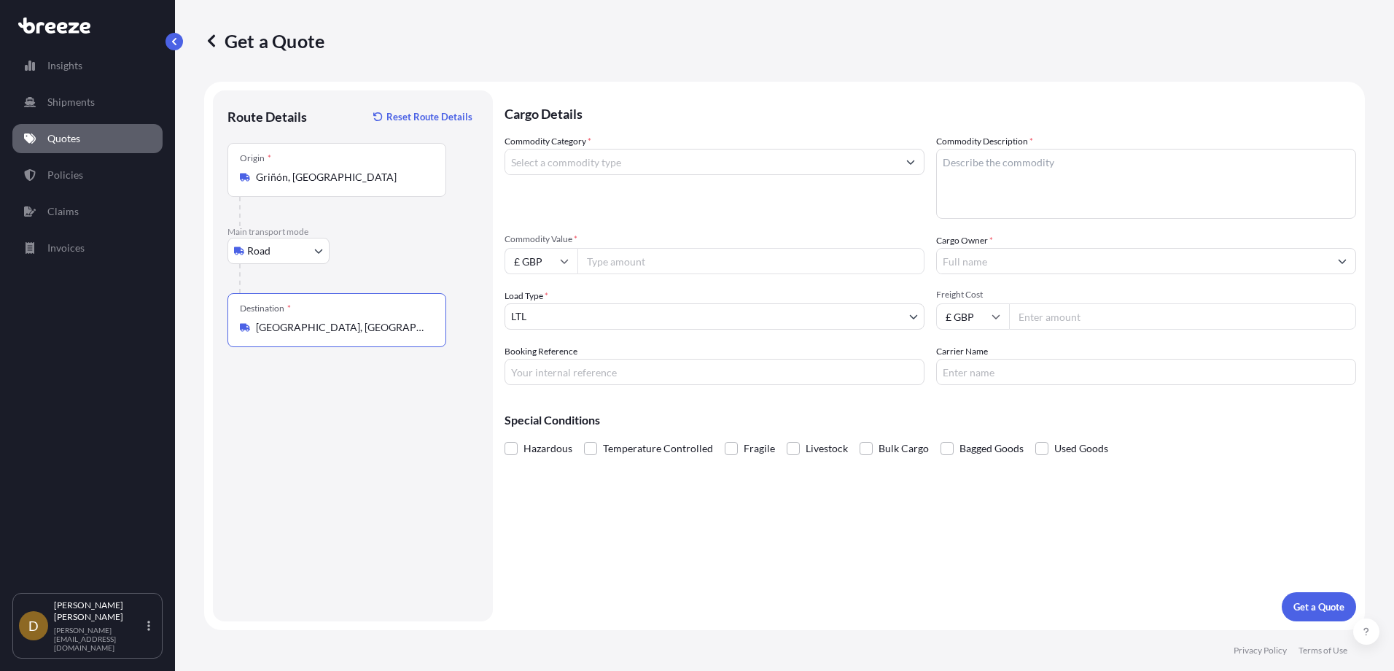
type input "[GEOGRAPHIC_DATA], [GEOGRAPHIC_DATA]"
click at [639, 173] on input "Commodity Category *" at bounding box center [701, 162] width 392 height 26
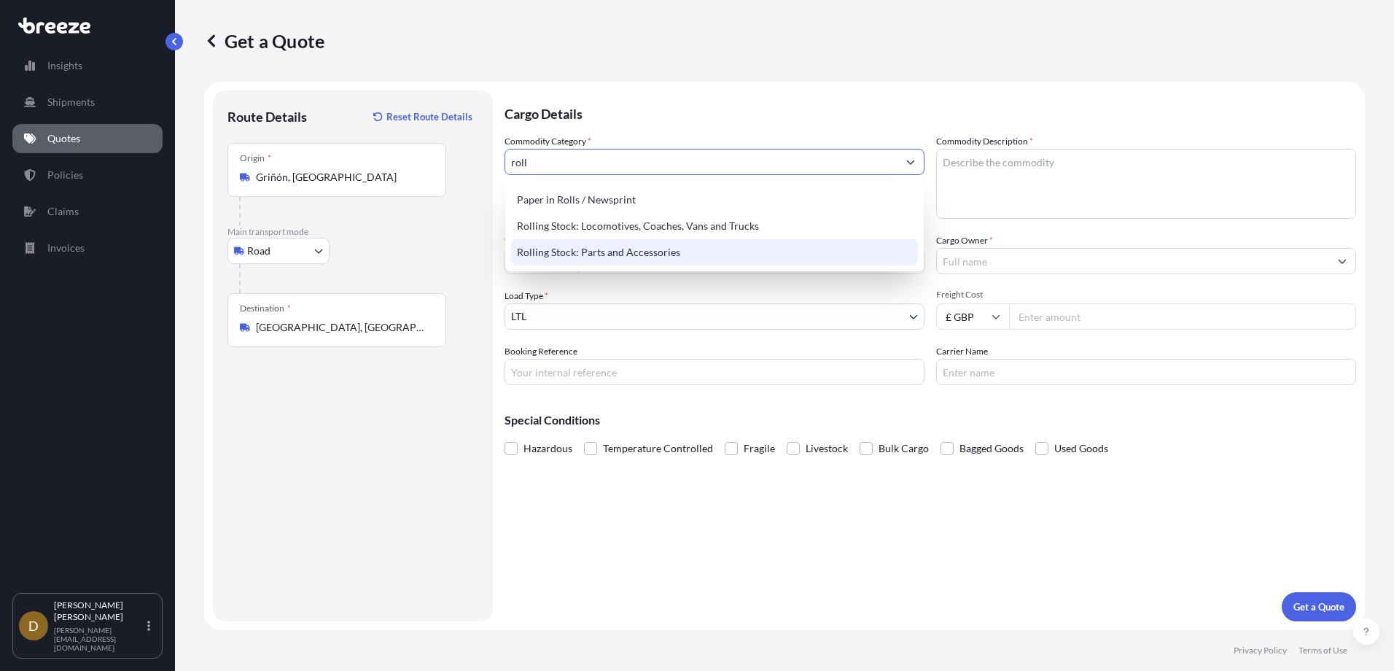
click at [585, 253] on div "Rolling Stock: Parts and Accessories" at bounding box center [714, 252] width 407 height 26
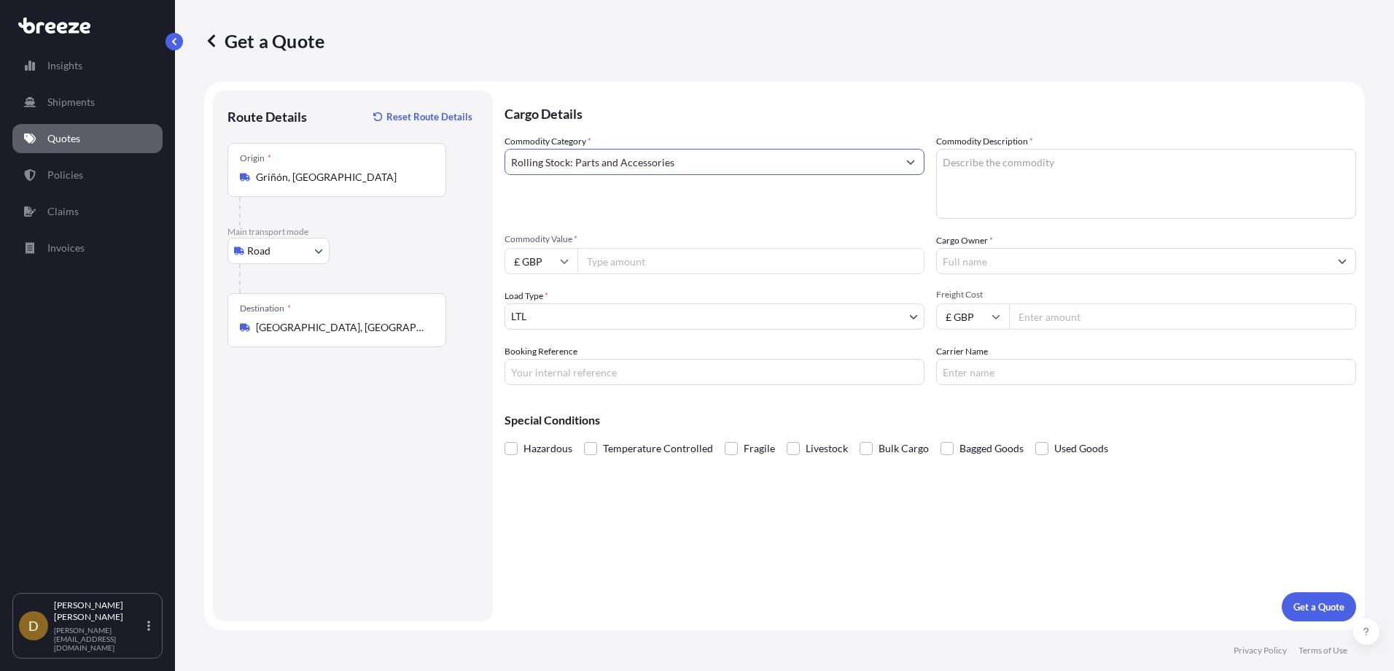
type input "Rolling Stock: Parts and Accessories"
click at [1013, 168] on textarea "Commodity Description *" at bounding box center [1146, 184] width 420 height 70
type textarea "Train Parts"
drag, startPoint x: 559, startPoint y: 252, endPoint x: 551, endPoint y: 257, distance: 9.3
click at [555, 255] on input "£ GBP" at bounding box center [541, 261] width 73 height 26
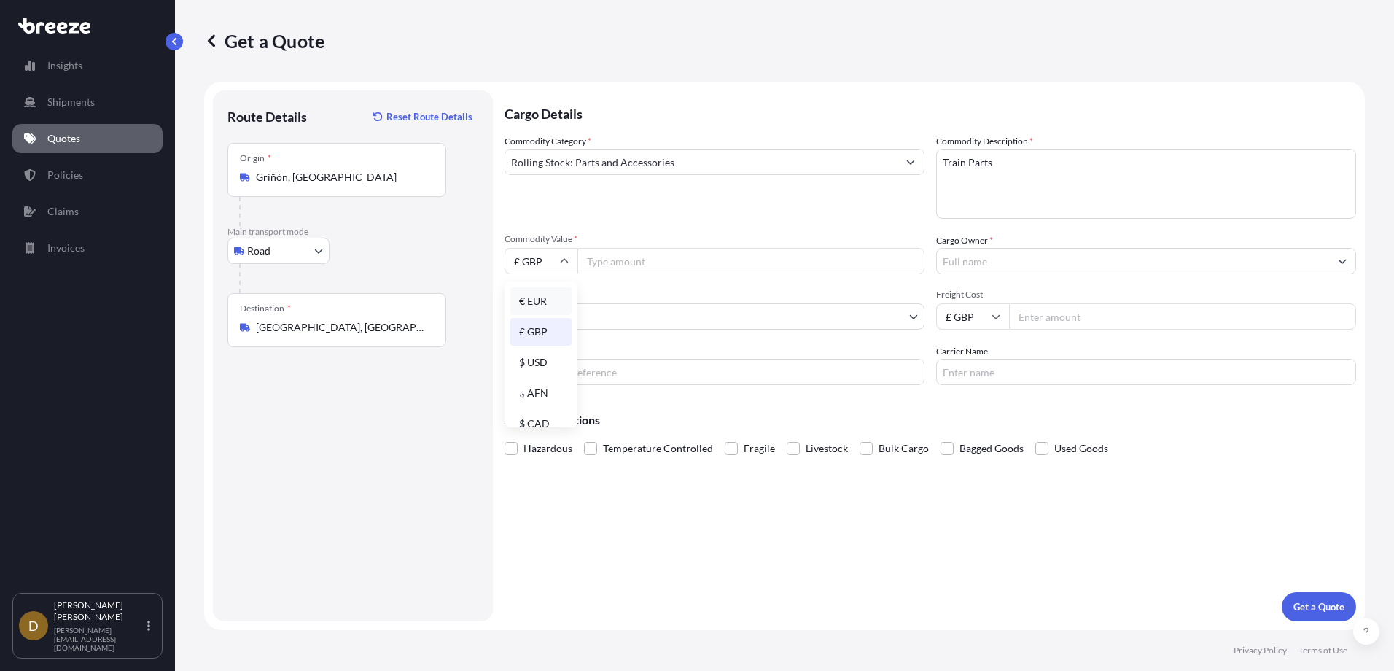
click at [543, 299] on div "€ EUR" at bounding box center [540, 301] width 61 height 28
type input "€ EUR"
click at [612, 258] on input "Commodity Value *" at bounding box center [750, 261] width 347 height 26
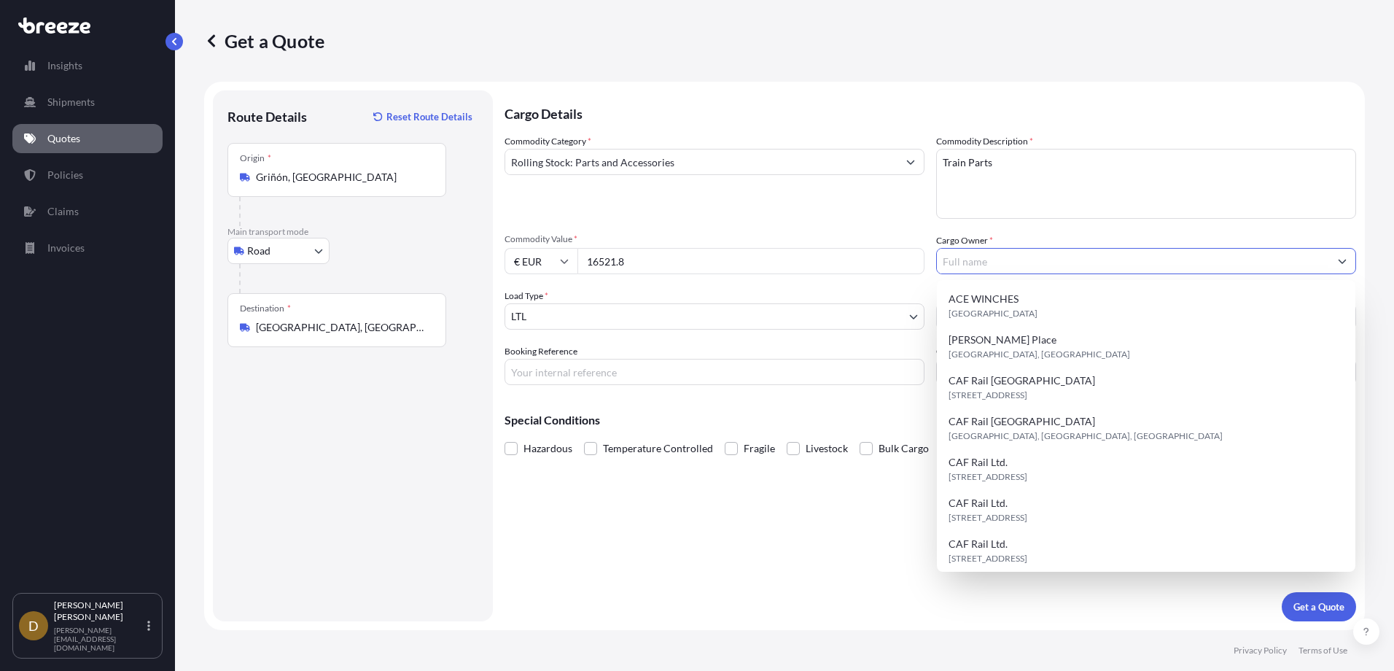
click at [659, 276] on div "Commodity Category * Rolling Stock: Parts and Accessories Commodity Description…" at bounding box center [931, 259] width 852 height 251
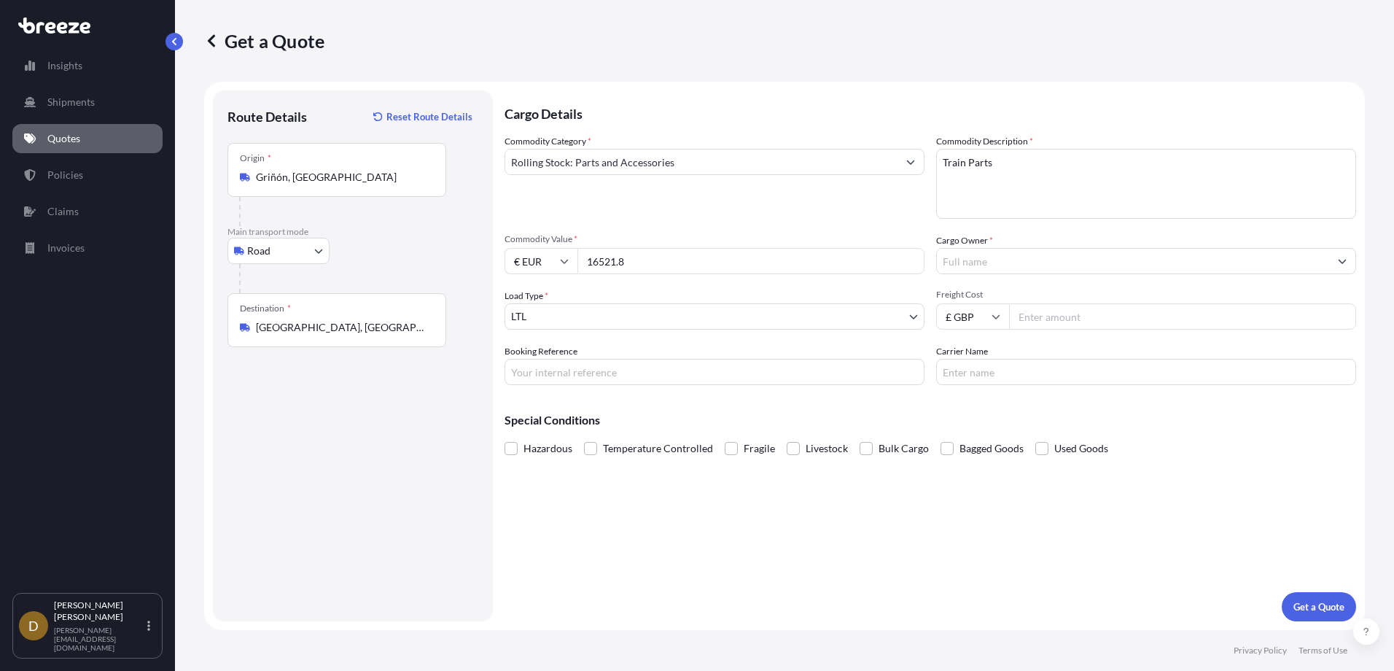
click at [657, 259] on input "16521.8" at bounding box center [750, 261] width 347 height 26
type input "16521.80"
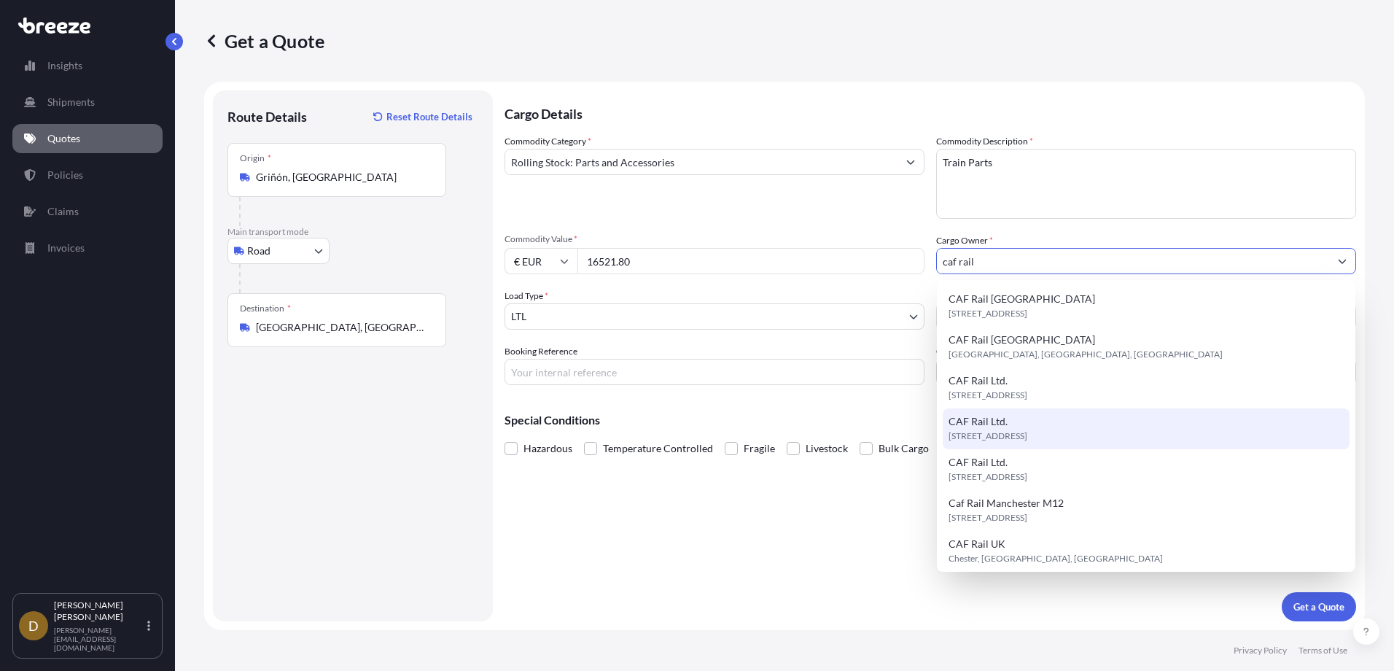
click at [1025, 439] on span "[STREET_ADDRESS]" at bounding box center [988, 436] width 79 height 15
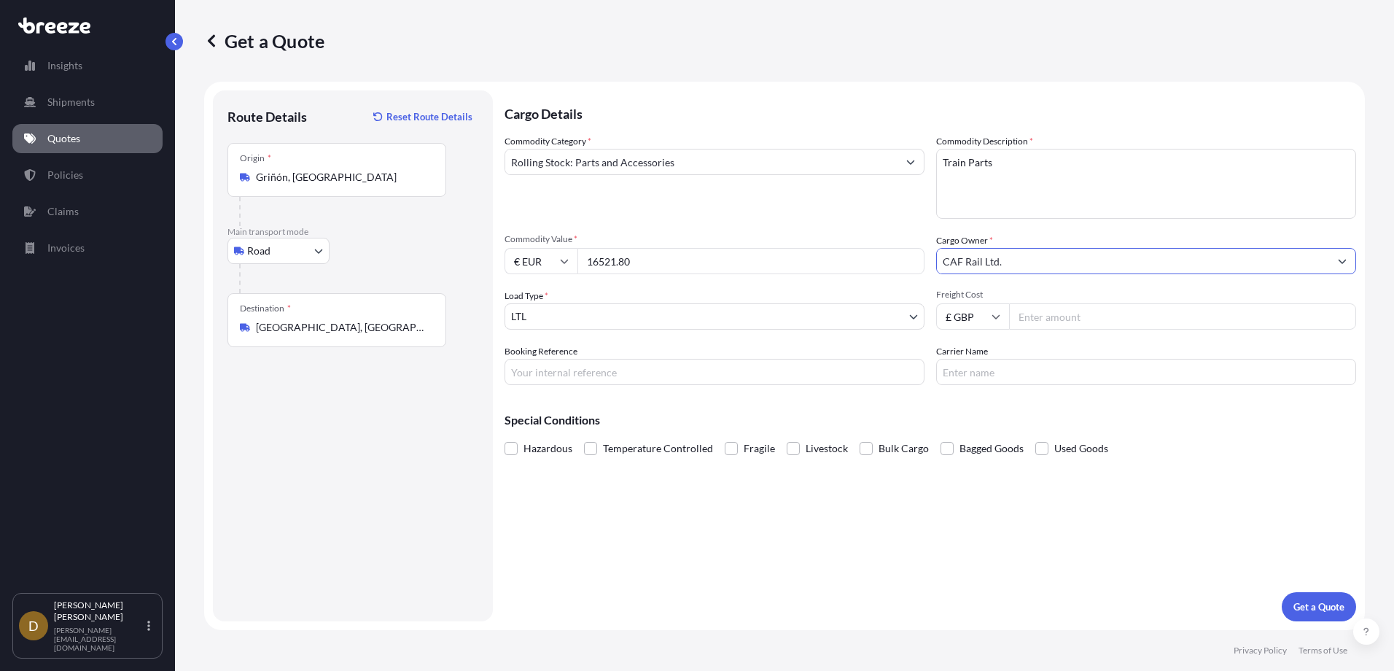
type input "CAF Rail Ltd."
click at [1057, 324] on input "Freight Cost" at bounding box center [1182, 316] width 347 height 26
type input "3795.00"
type input "HI85033"
type input "ALLIANZ LOGISTICS"
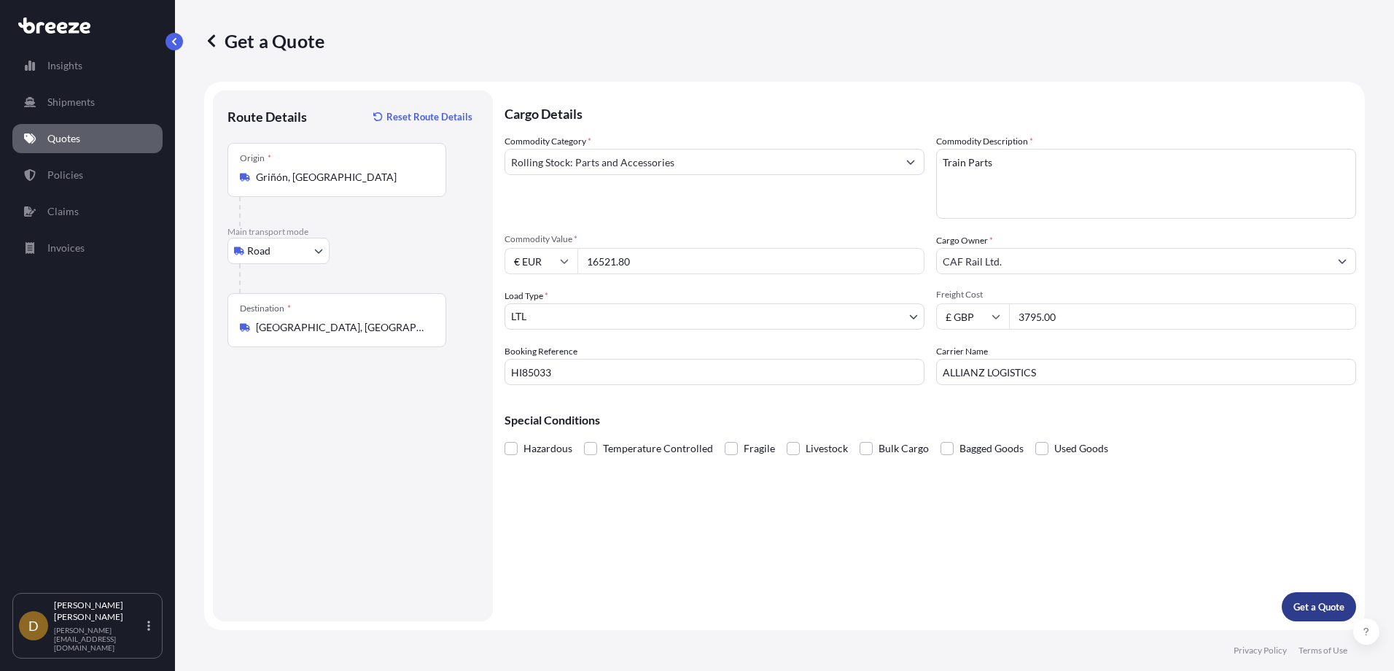
click at [1314, 608] on p "Get a Quote" at bounding box center [1318, 606] width 51 height 15
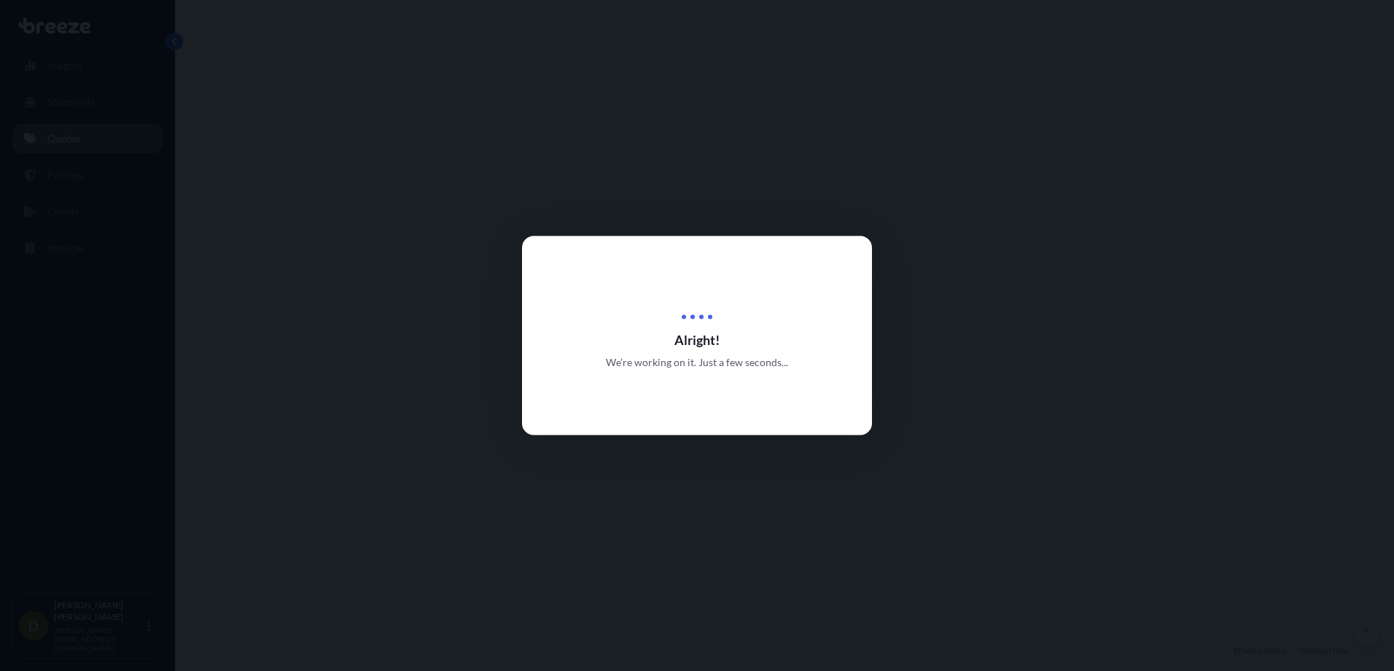
select select "Road"
select select "1"
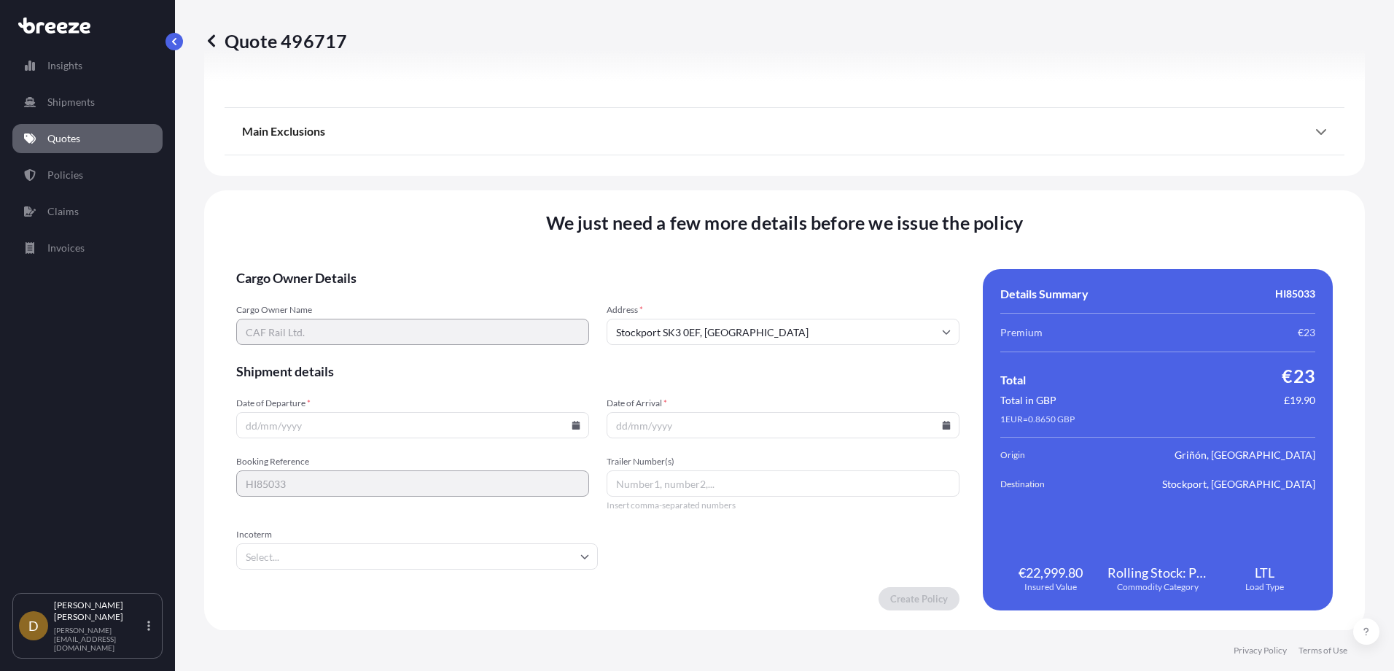
scroll to position [1643, 0]
click at [572, 427] on icon at bounding box center [576, 424] width 8 height 9
click at [383, 296] on button "13" at bounding box center [376, 294] width 23 height 23
type input "[DATE]"
click at [943, 424] on icon at bounding box center [947, 424] width 8 height 9
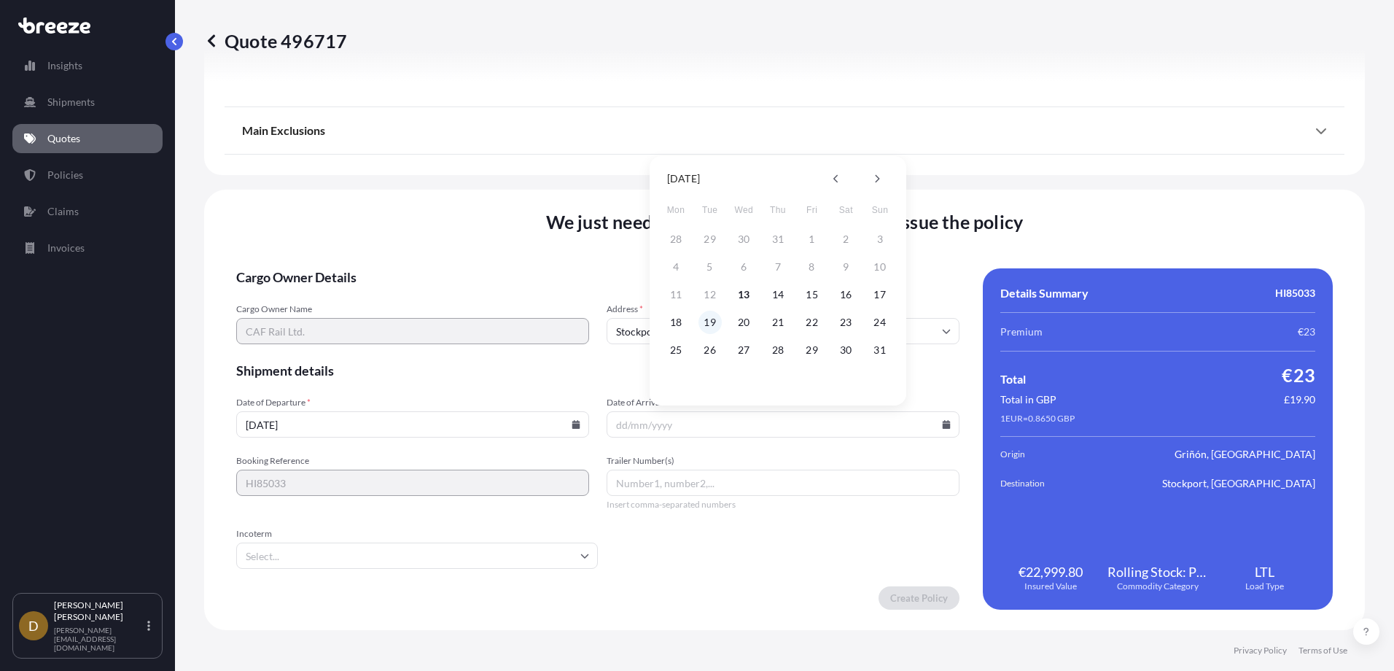
click at [709, 324] on button "19" at bounding box center [710, 322] width 23 height 23
type input "[DATE]"
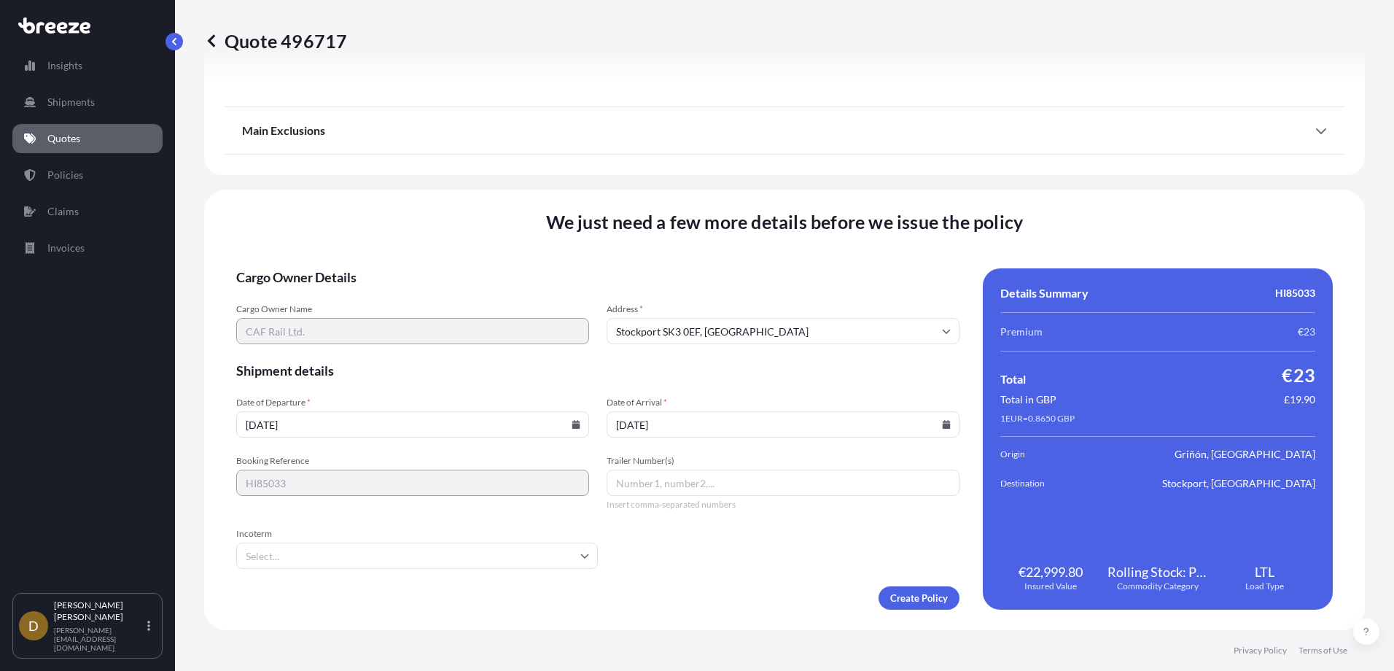
click at [668, 480] on input "Trailer Number(s)" at bounding box center [783, 483] width 353 height 26
paste input "CB 9053 HM / CB 3753 EA"
type input "CB 9053 HM,CB 3753 EA"
type input "fca"
drag, startPoint x: 522, startPoint y: 545, endPoint x: 489, endPoint y: 548, distance: 33.7
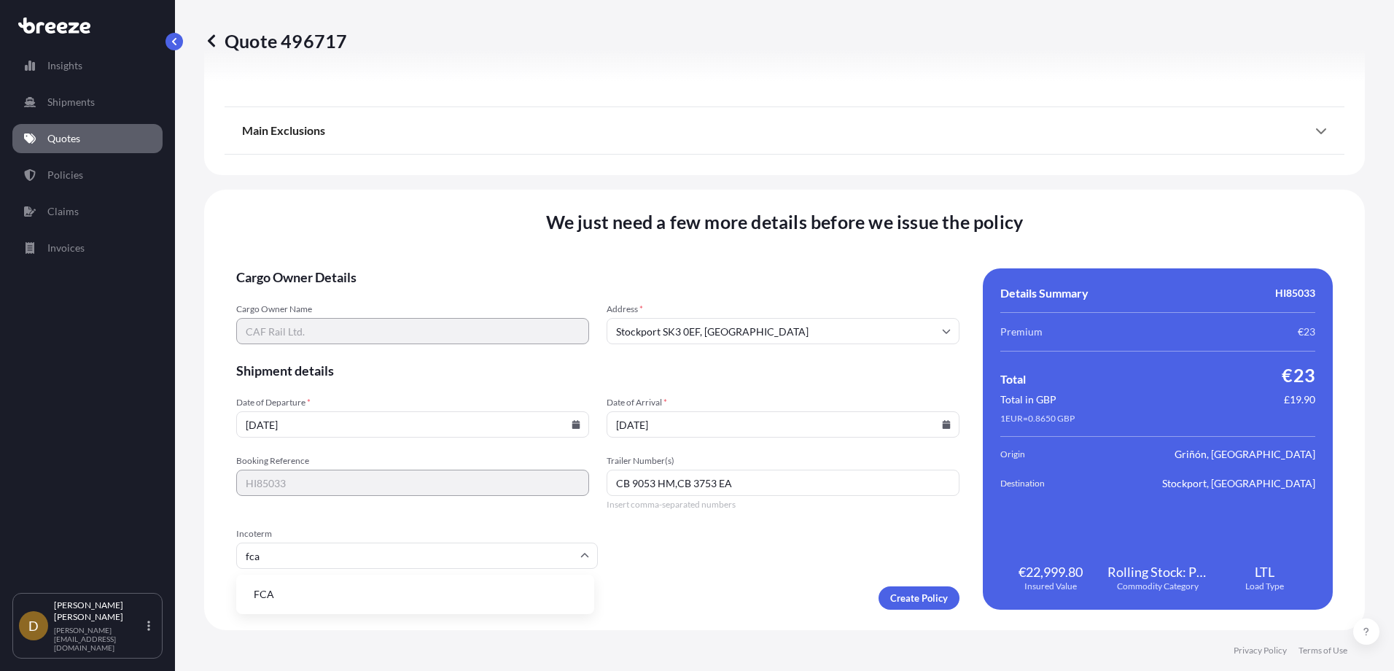
click at [521, 546] on input "fca" at bounding box center [417, 555] width 362 height 26
click at [283, 603] on li "FCA" at bounding box center [415, 594] width 346 height 28
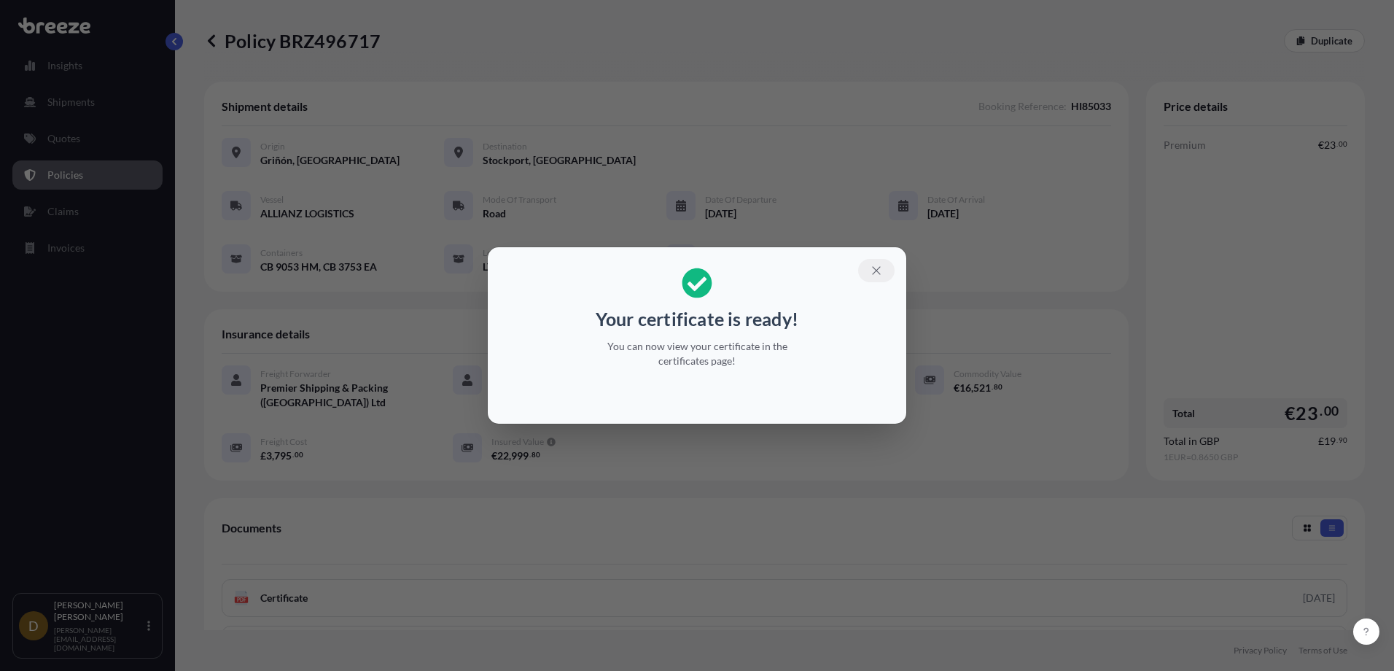
click at [871, 261] on button "button" at bounding box center [876, 270] width 36 height 23
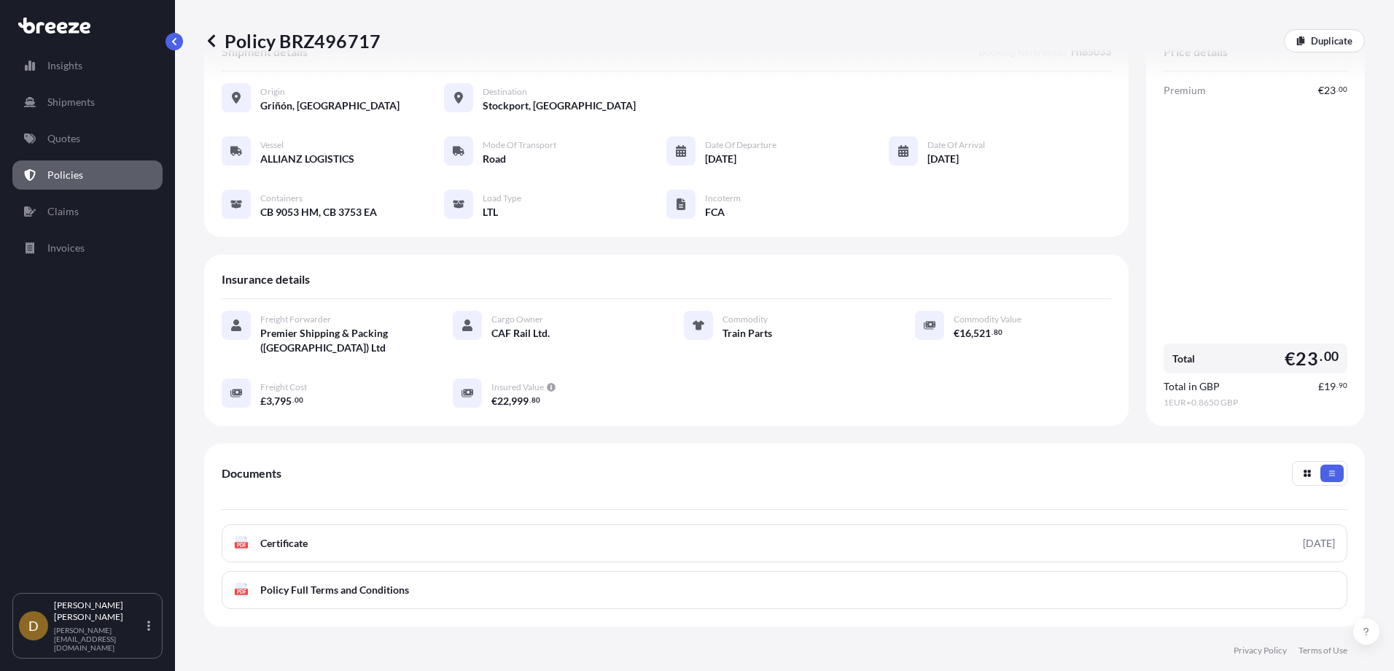
scroll to position [146, 0]
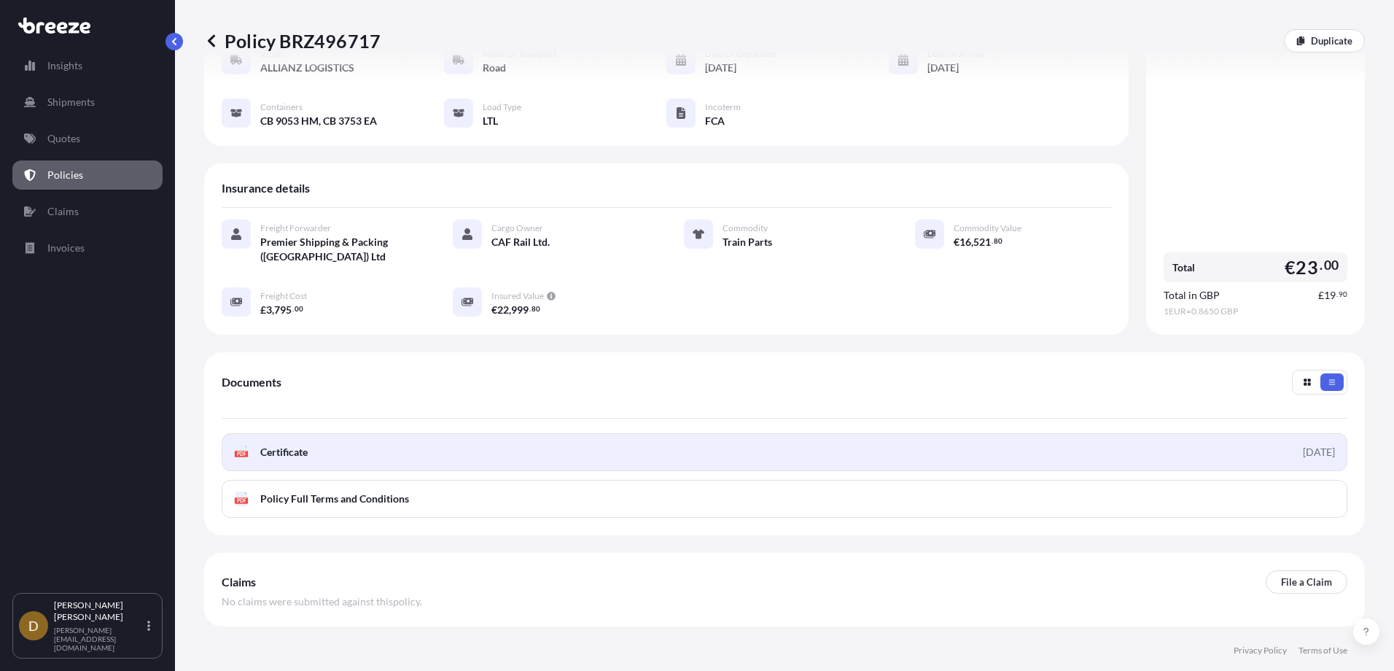
click at [507, 456] on link "PDF Certificate [DATE]" at bounding box center [785, 452] width 1126 height 38
